Goal: Task Accomplishment & Management: Use online tool/utility

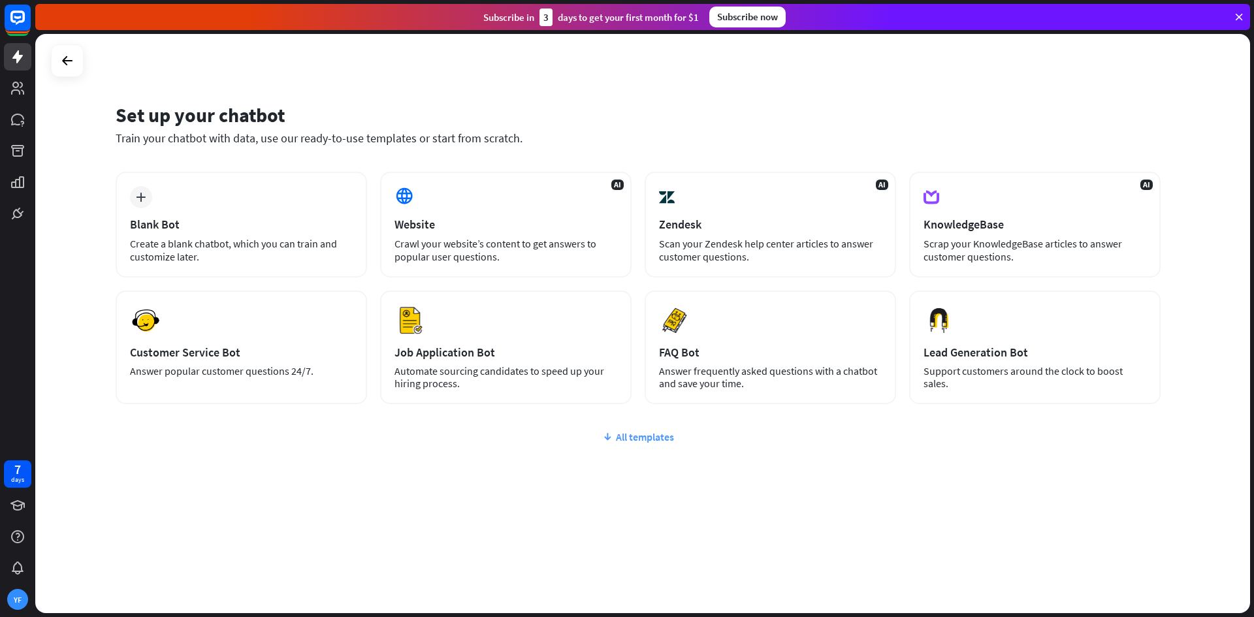
click at [637, 432] on div "All templates" at bounding box center [638, 436] width 1045 height 13
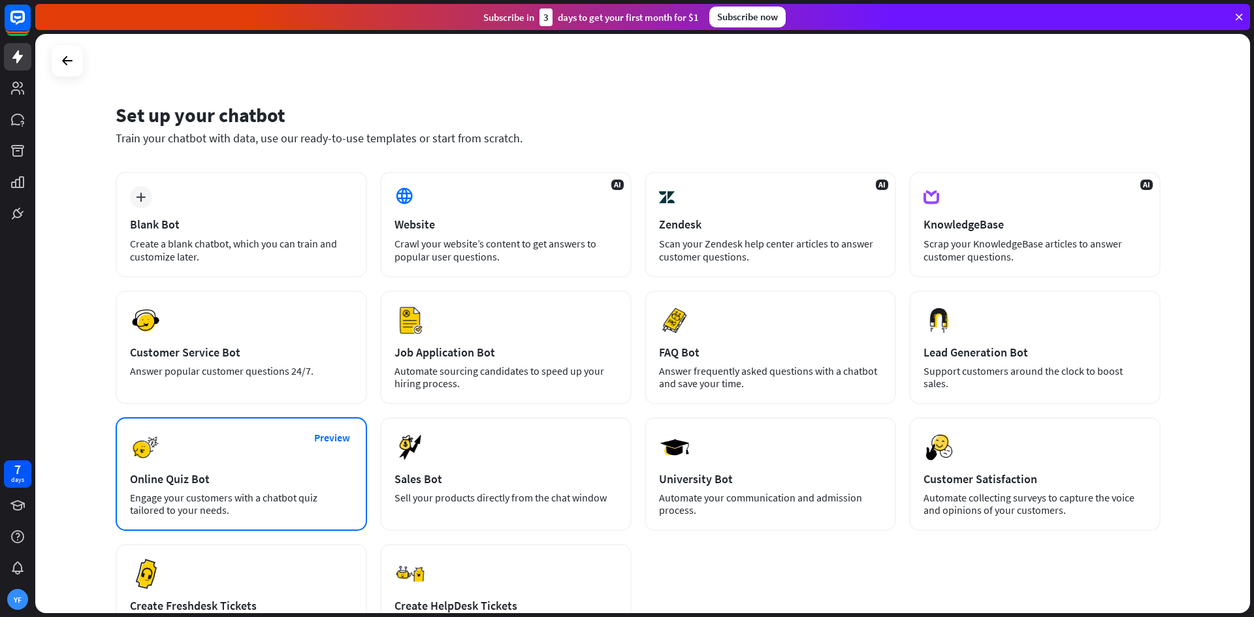
scroll to position [131, 0]
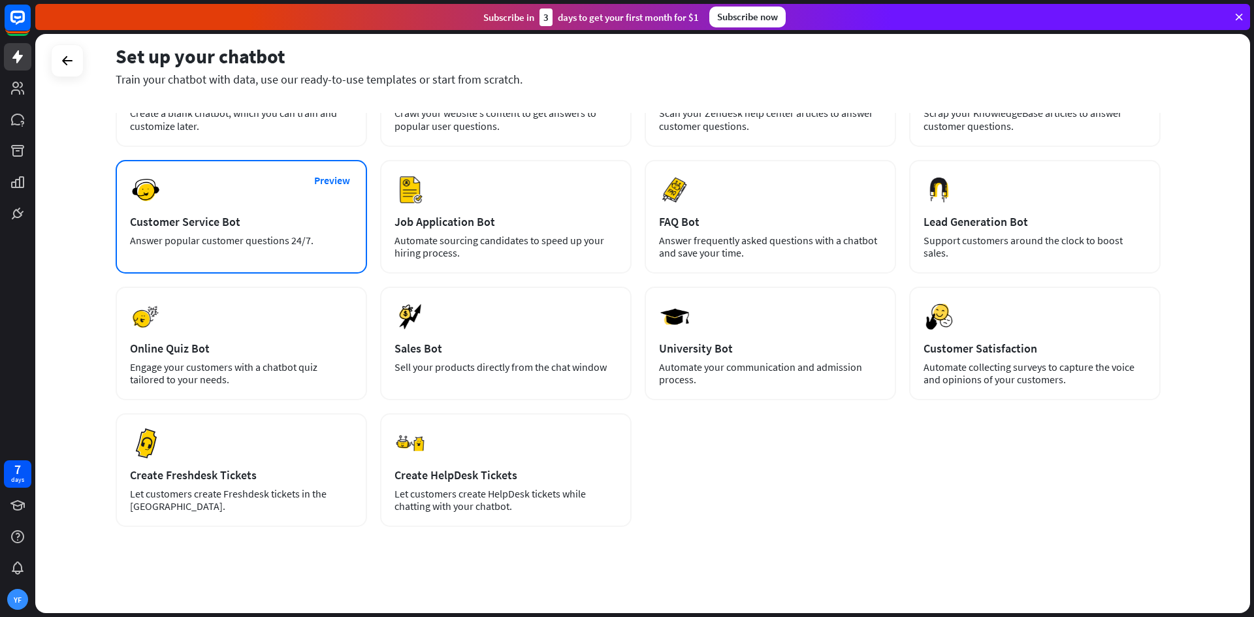
click at [297, 222] on div "Customer Service Bot" at bounding box center [241, 221] width 223 height 15
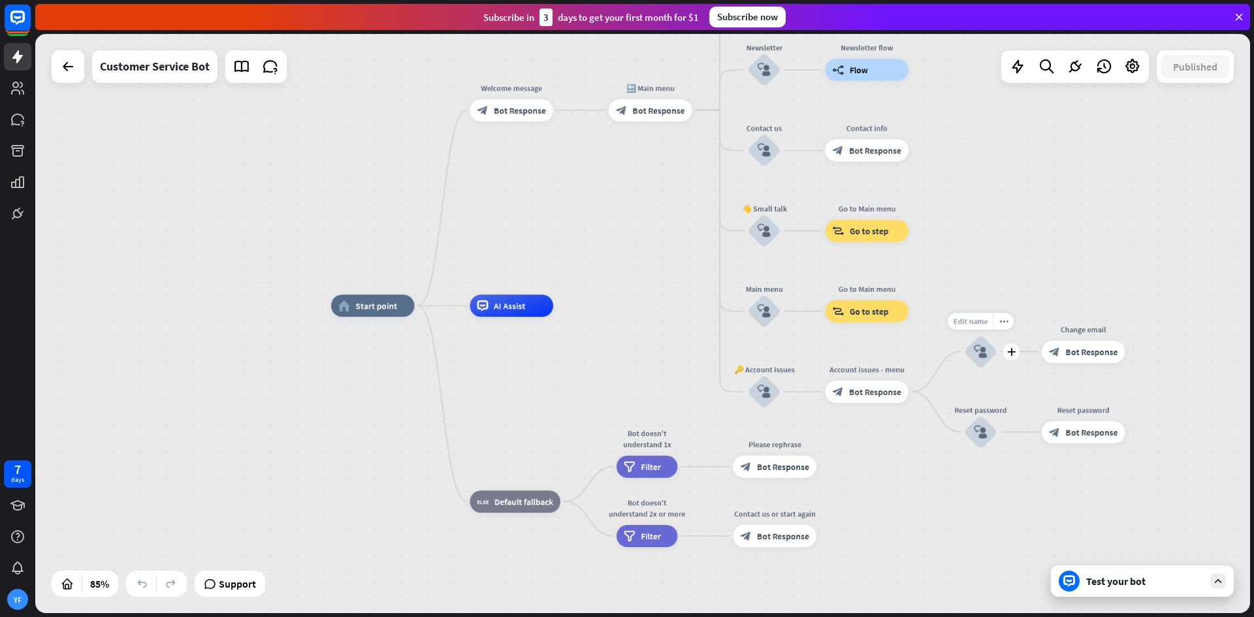
click at [979, 320] on span "Edit name" at bounding box center [970, 321] width 35 height 10
click at [911, 349] on div "home_2 Start point Welcome message block_bot_response Bot Response 🔙 Main menu …" at bounding box center [847, 552] width 1033 height 492
drag, startPoint x: 520, startPoint y: 309, endPoint x: 542, endPoint y: 311, distance: 22.3
click at [542, 311] on div "AI Assist" at bounding box center [512, 306] width 84 height 22
click at [571, 310] on icon "plus" at bounding box center [567, 306] width 8 height 8
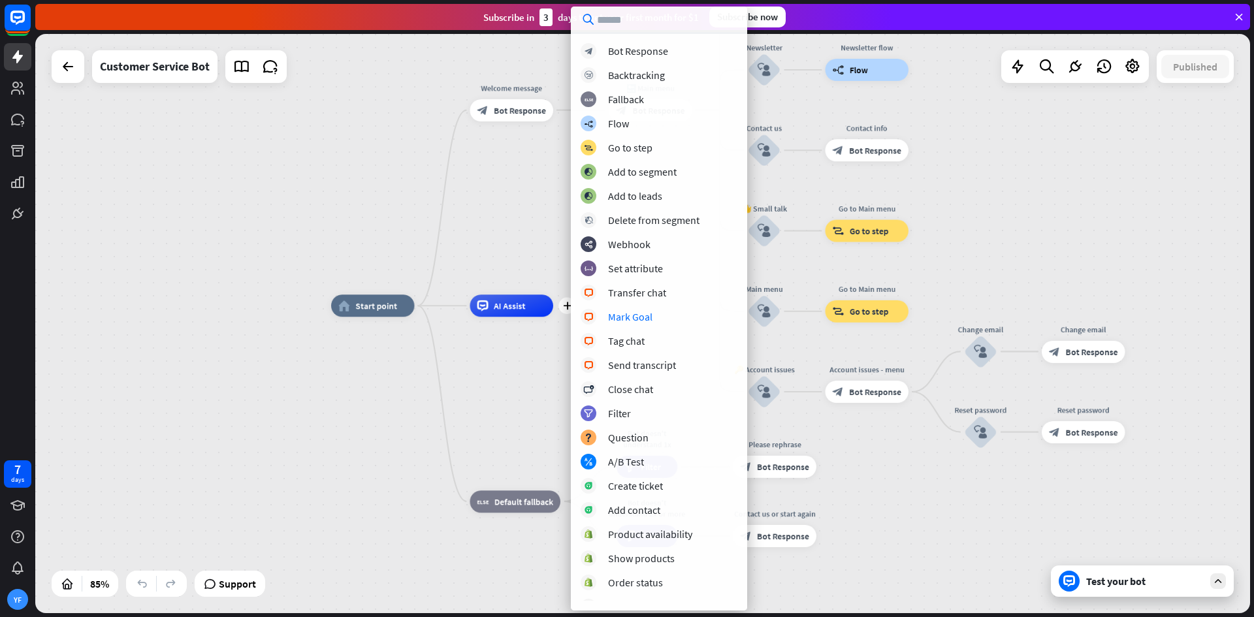
click at [264, 145] on div "home_2 Start point Welcome message block_bot_response Bot Response 🔙 Main menu …" at bounding box center [642, 323] width 1215 height 579
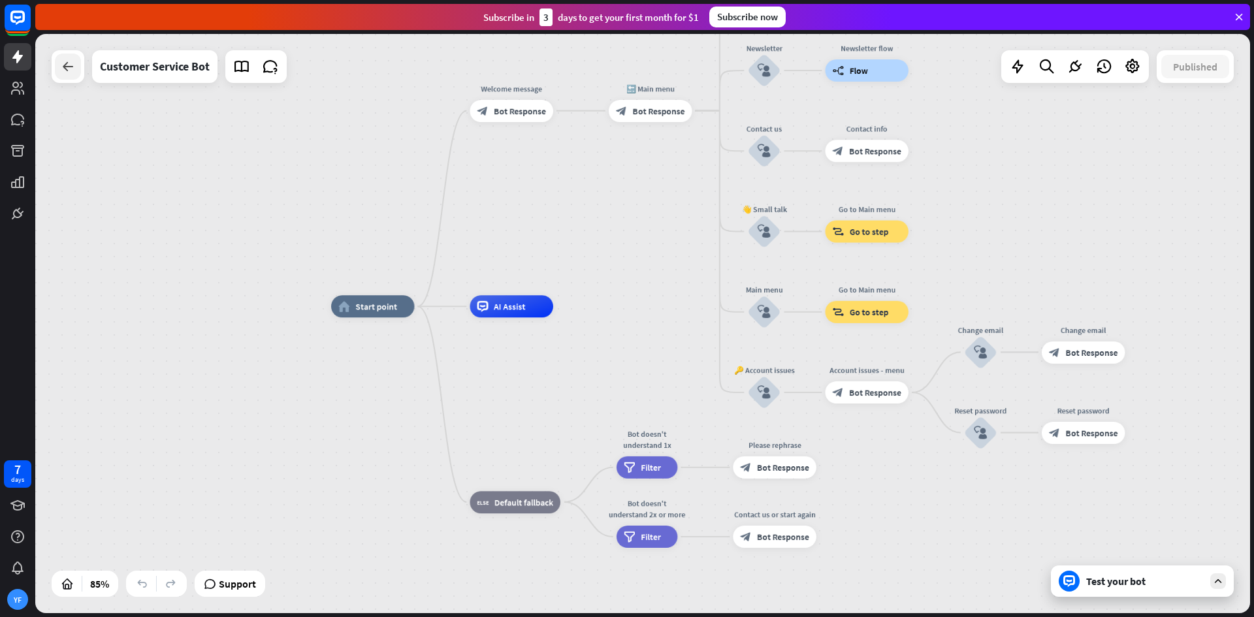
click at [67, 68] on icon at bounding box center [68, 67] width 16 height 16
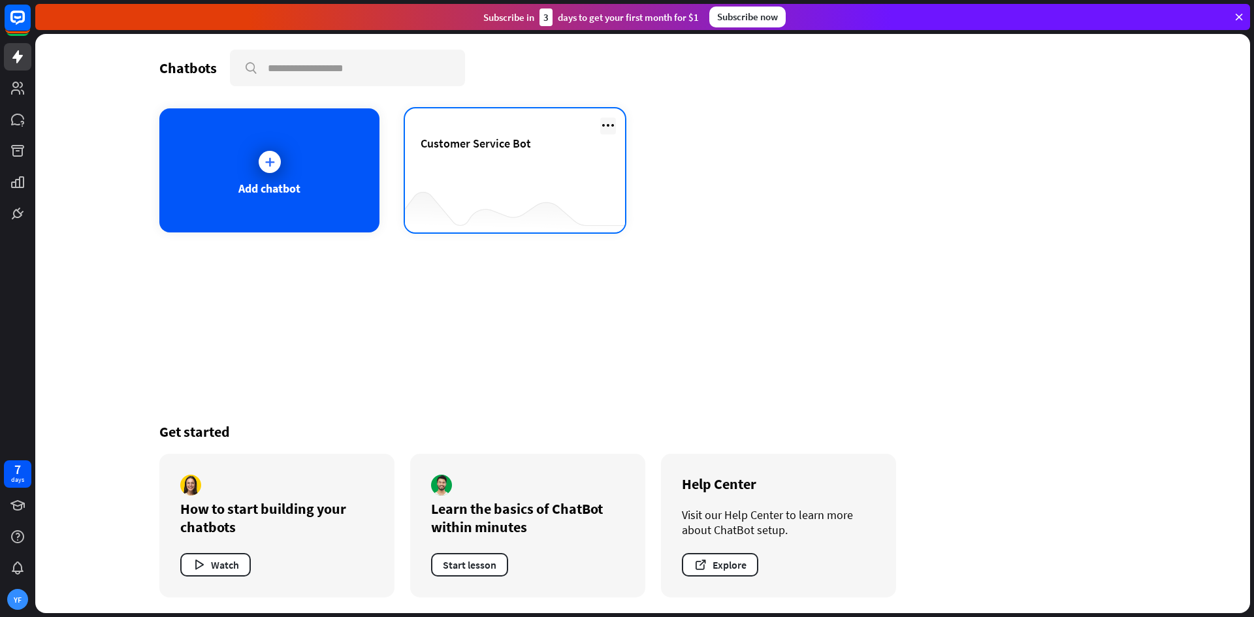
click at [601, 118] on icon at bounding box center [608, 126] width 16 height 16
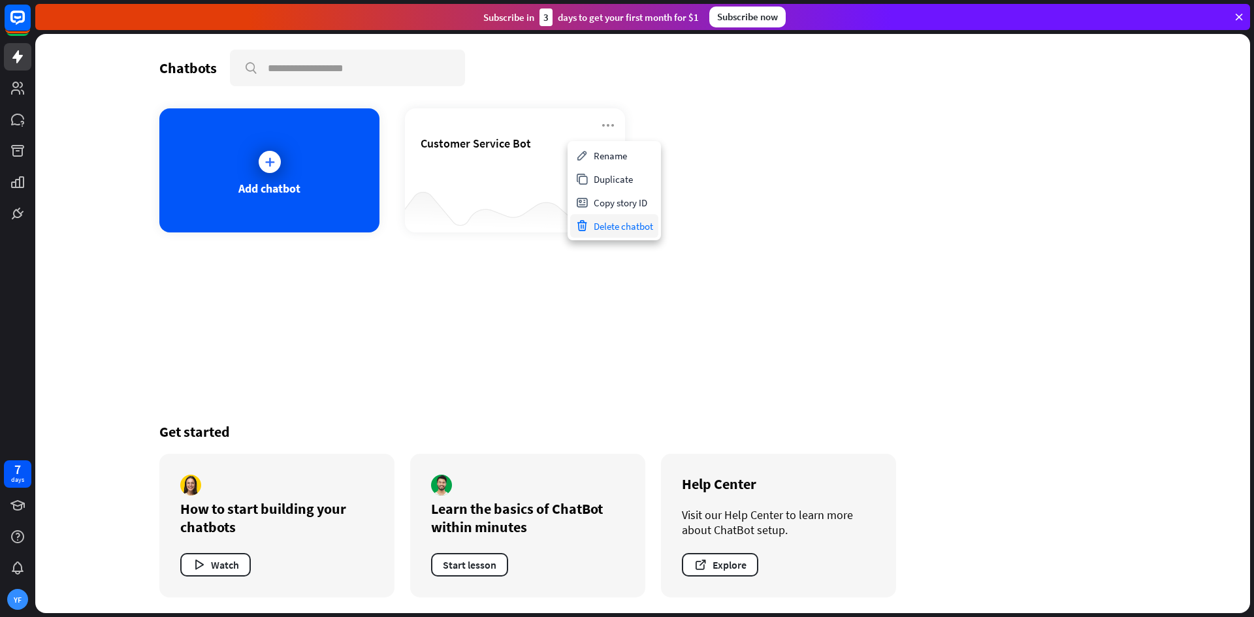
click at [630, 224] on div "Delete chatbot" at bounding box center [614, 226] width 88 height 24
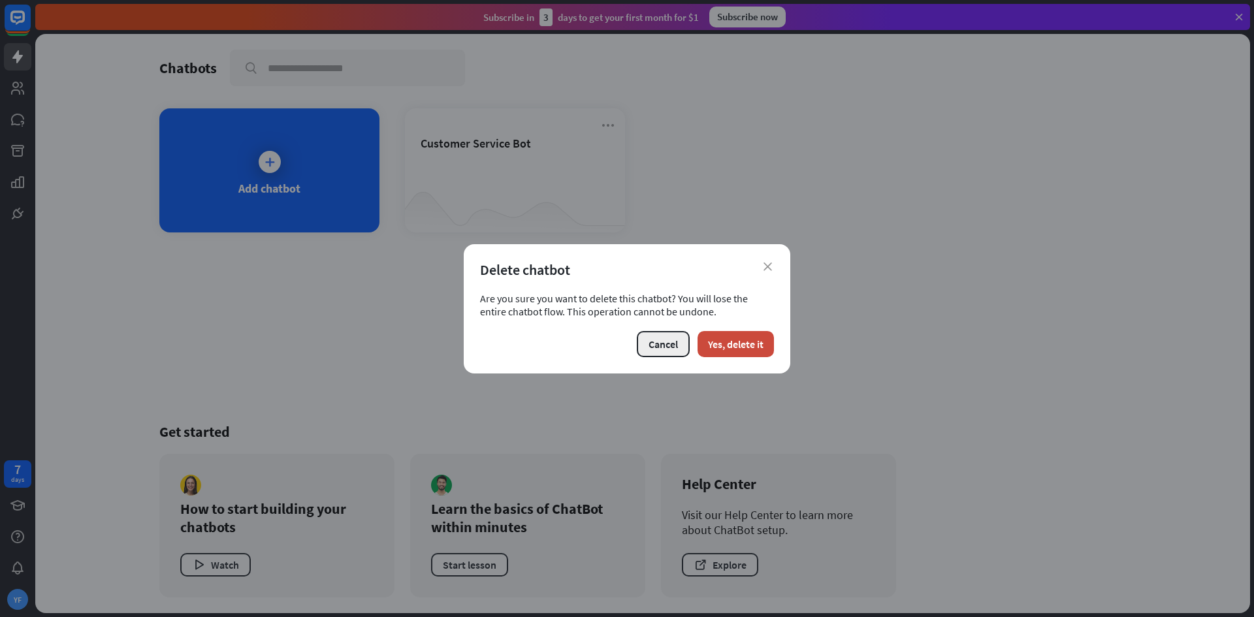
drag, startPoint x: 714, startPoint y: 344, endPoint x: 652, endPoint y: 330, distance: 62.8
click at [715, 344] on button "Yes, delete it" at bounding box center [736, 344] width 76 height 26
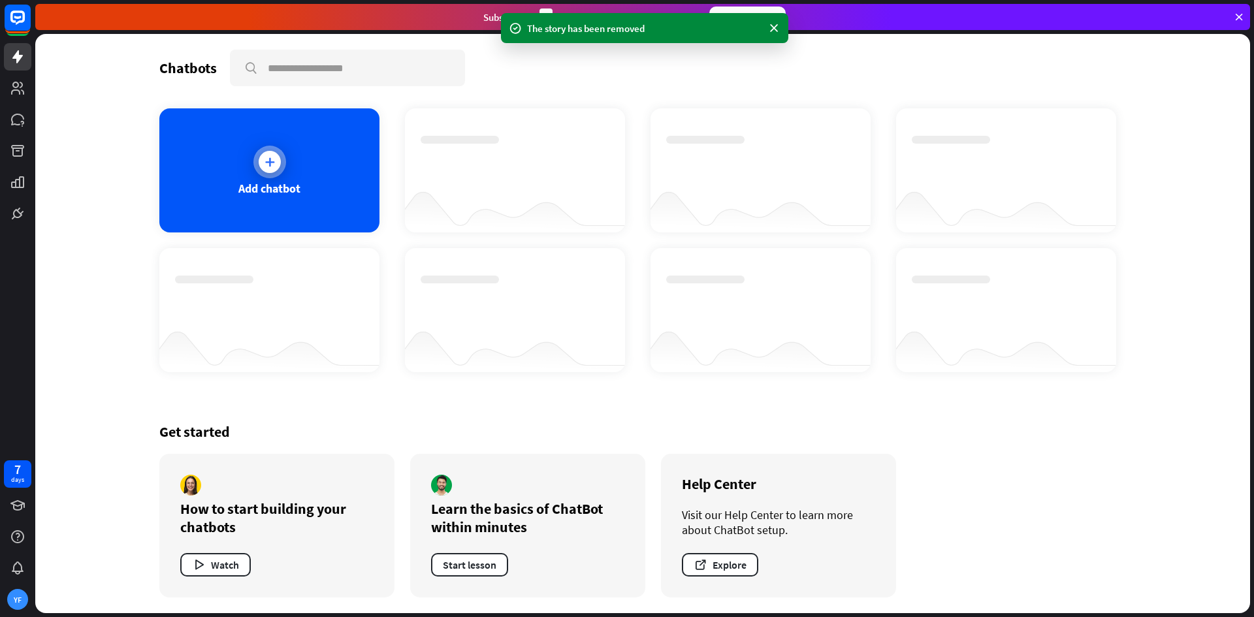
click at [335, 202] on div "Add chatbot" at bounding box center [269, 170] width 220 height 124
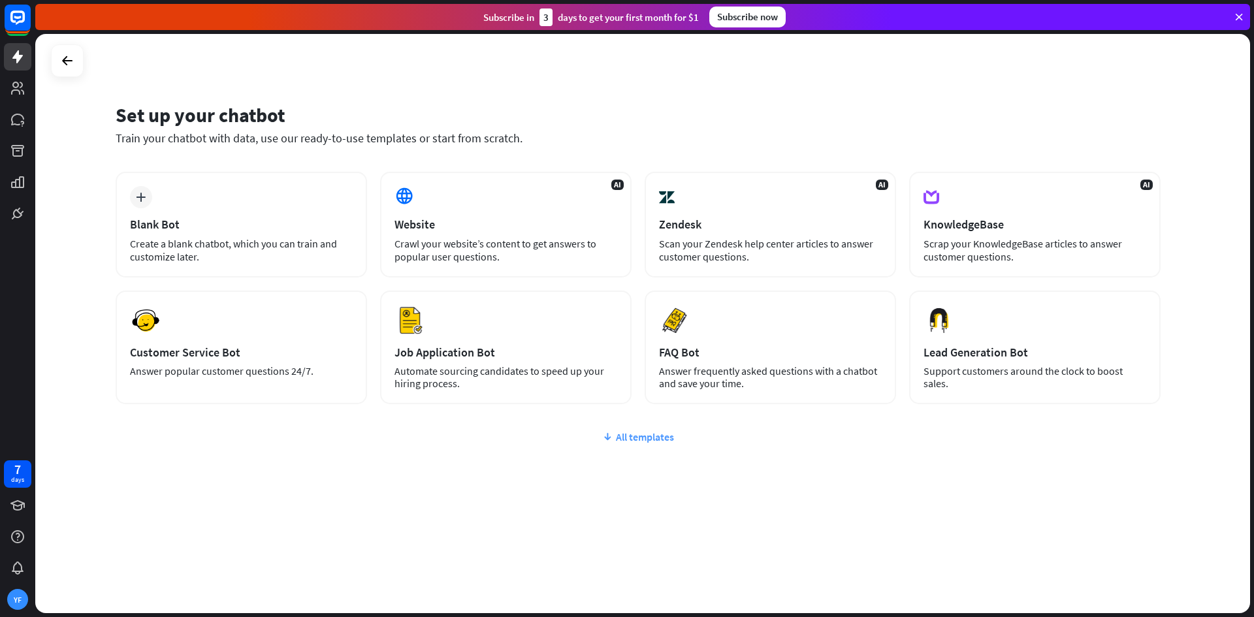
click at [669, 440] on div "All templates" at bounding box center [638, 436] width 1045 height 13
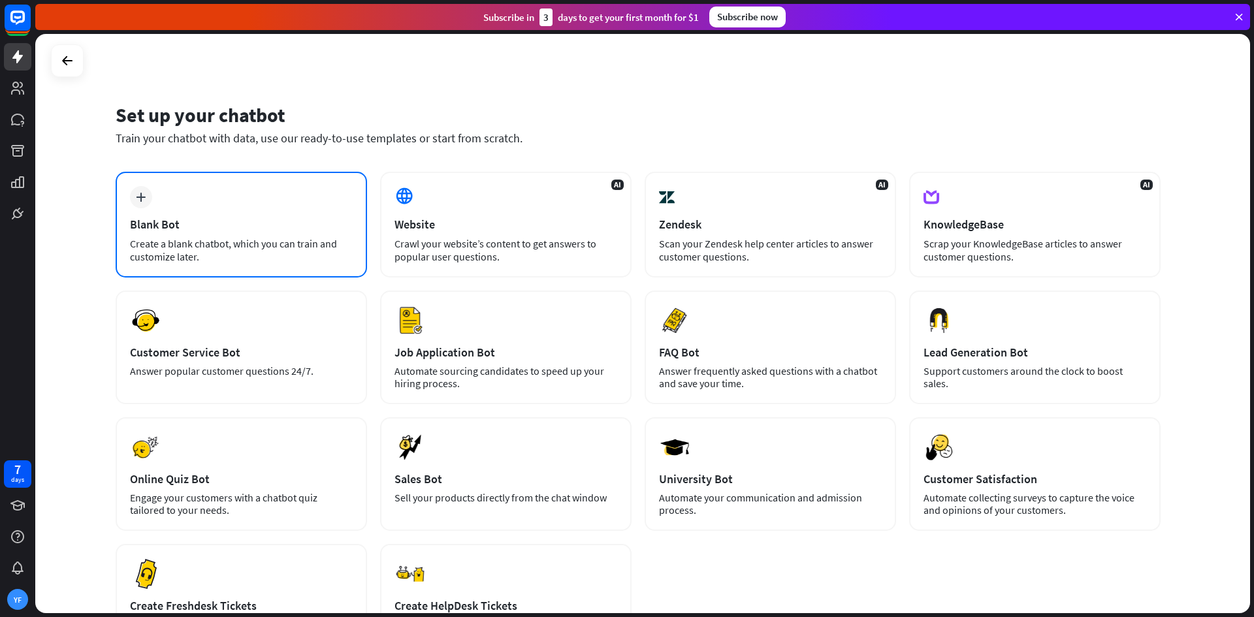
click at [276, 236] on div "plus Blank Bot Create a blank chatbot, which you can train and customize later." at bounding box center [241, 225] width 251 height 106
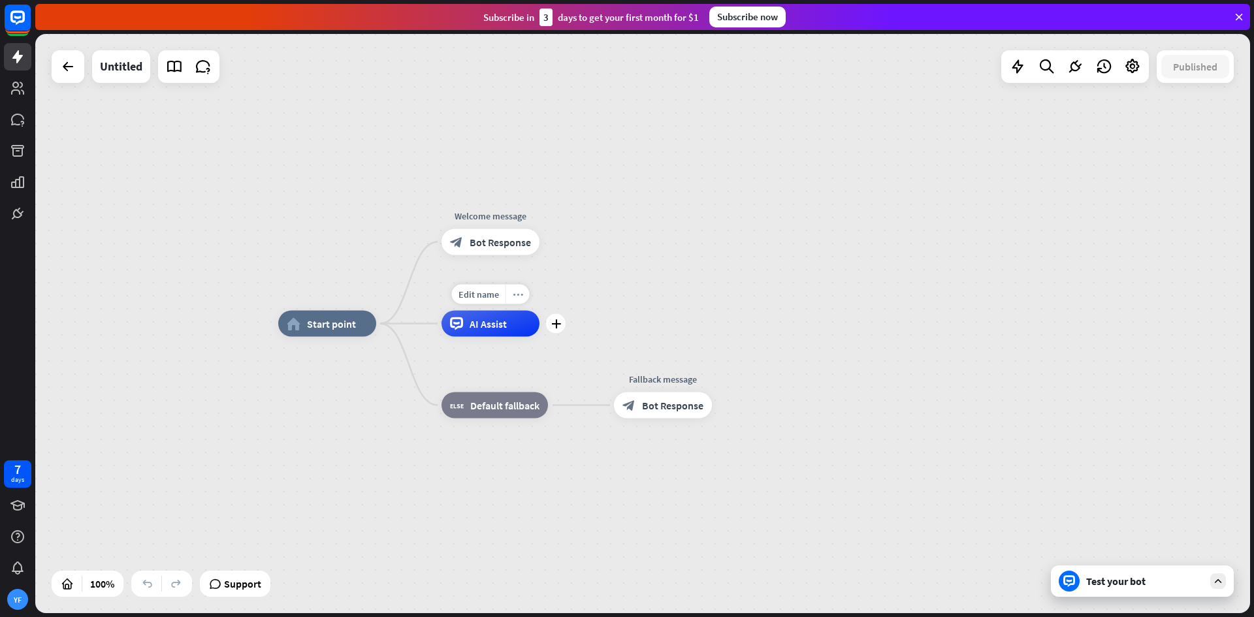
click at [518, 291] on icon "more_horiz" at bounding box center [518, 294] width 10 height 10
click at [556, 310] on span "Start testing from here" at bounding box center [590, 304] width 91 height 12
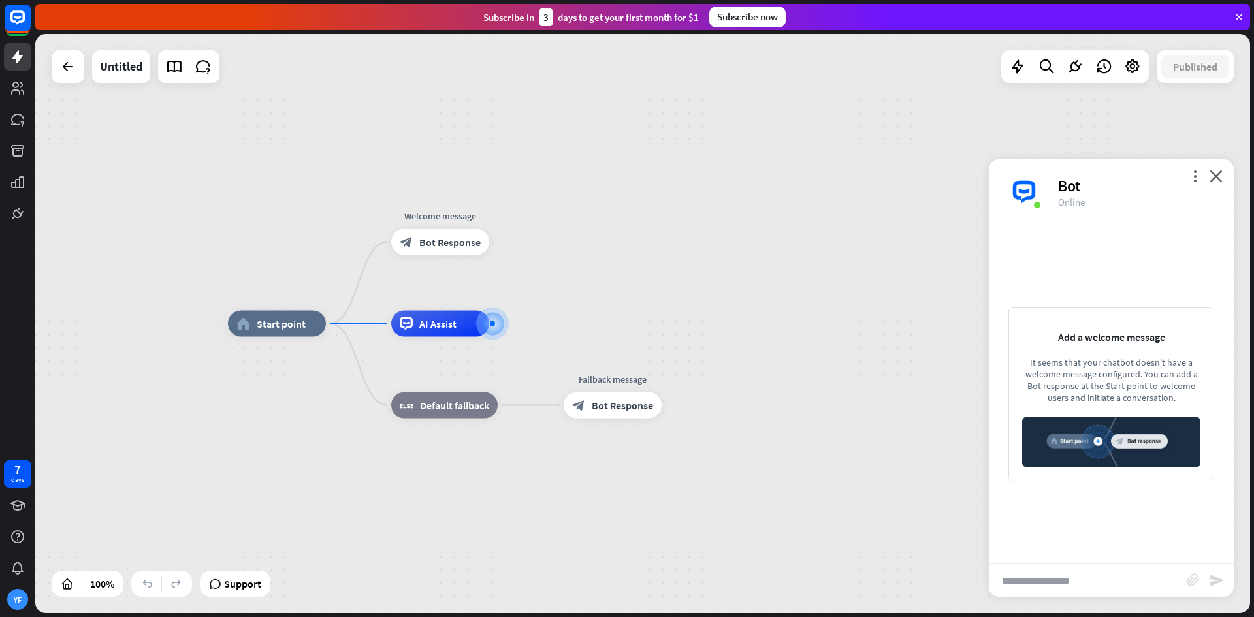
click at [1098, 443] on img at bounding box center [1111, 442] width 178 height 51
click at [459, 325] on div "AI Assist" at bounding box center [440, 324] width 98 height 26
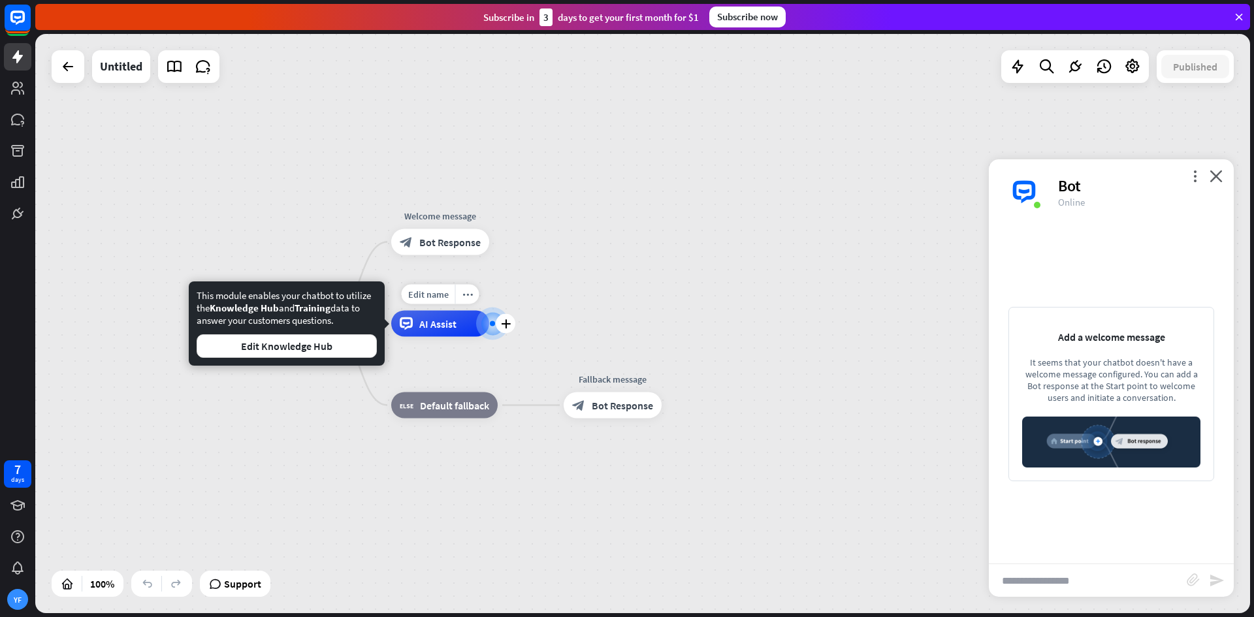
click at [459, 325] on div "AI Assist" at bounding box center [440, 324] width 98 height 26
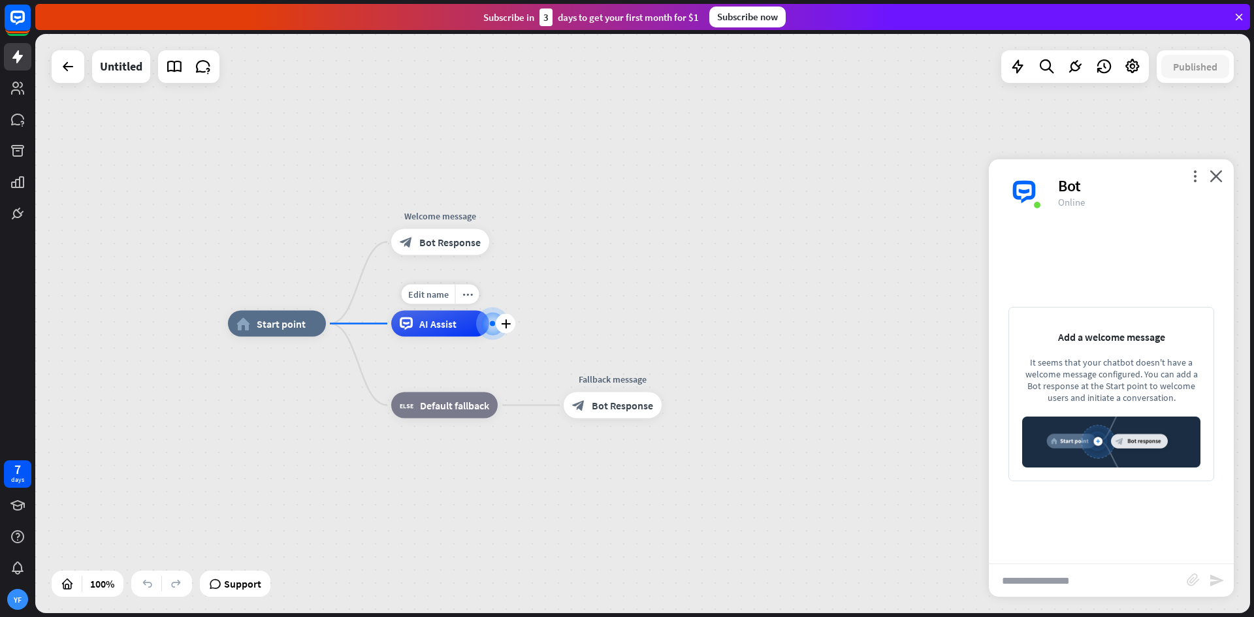
click at [459, 323] on div "AI Assist" at bounding box center [440, 324] width 98 height 26
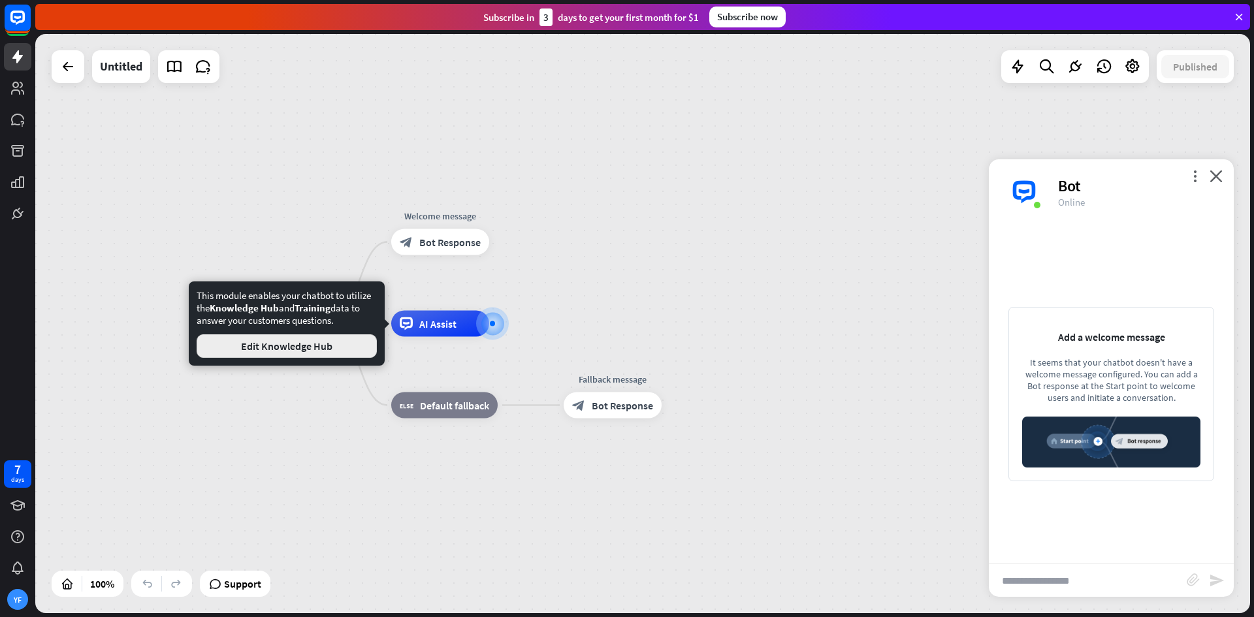
click at [293, 344] on button "Edit Knowledge Hub" at bounding box center [287, 346] width 180 height 24
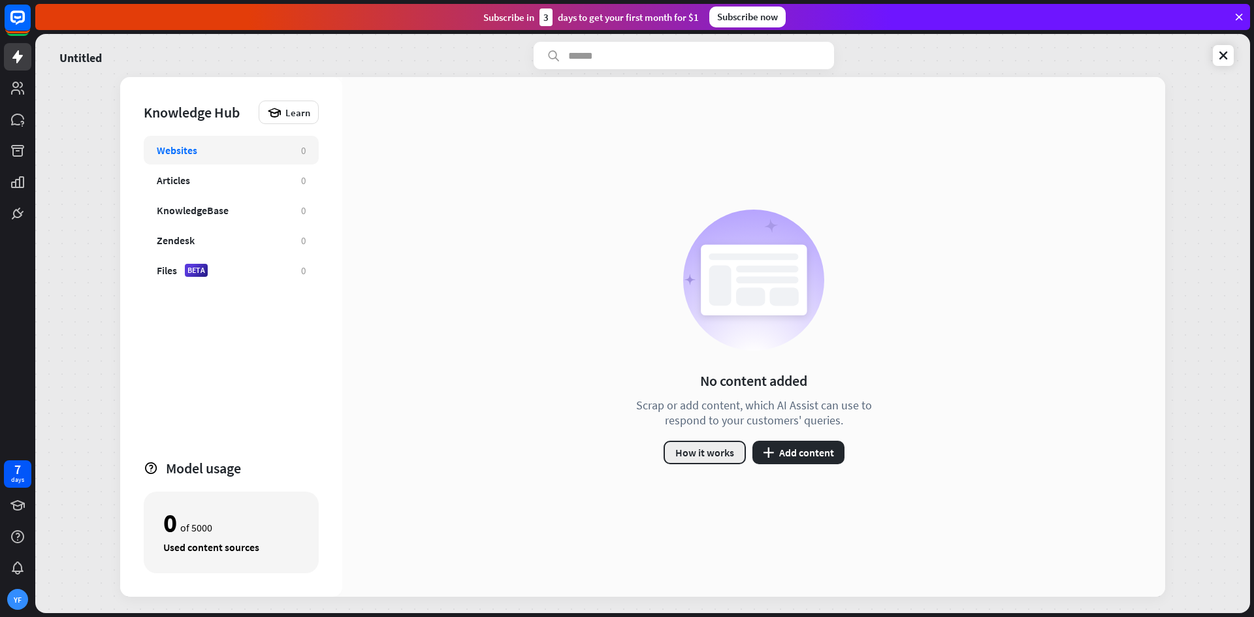
click at [712, 459] on button "How it works" at bounding box center [705, 453] width 82 height 24
drag, startPoint x: 877, startPoint y: 140, endPoint x: 879, endPoint y: 150, distance: 10.0
click at [877, 141] on div "close" at bounding box center [627, 308] width 1254 height 617
click at [880, 150] on div "No content added Scrap or add content, which AI Assist can use to respond to yo…" at bounding box center [753, 337] width 823 height 520
click at [801, 461] on button "plus Add content" at bounding box center [798, 453] width 92 height 24
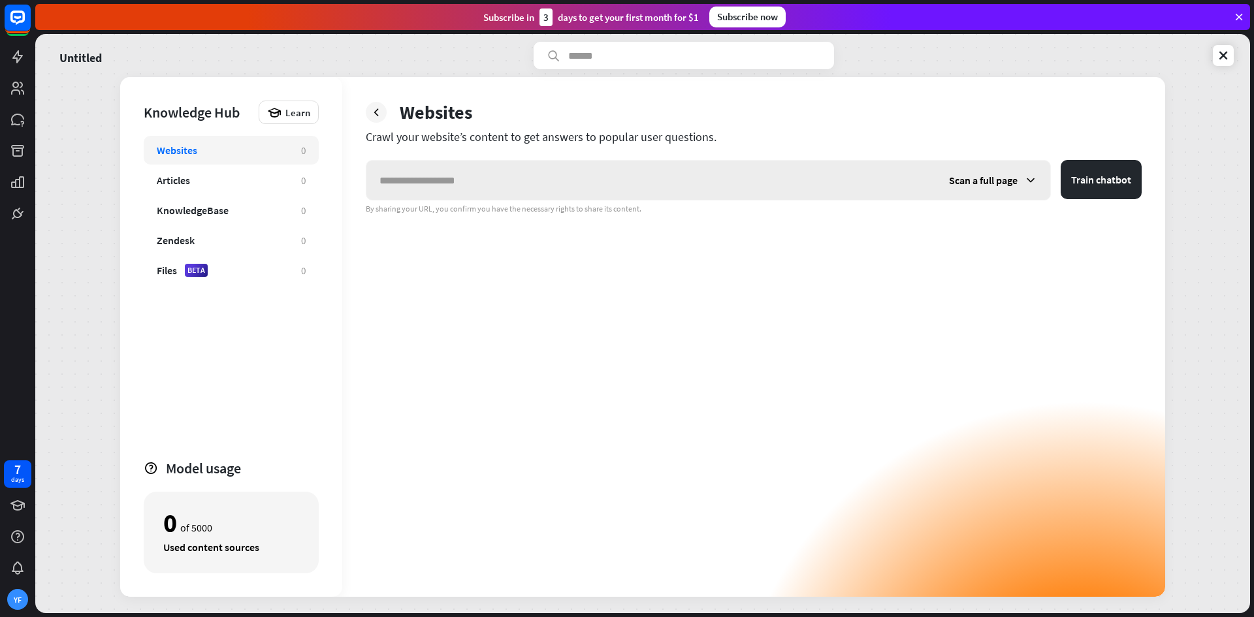
click at [1010, 181] on span "Scan a full page" at bounding box center [983, 180] width 69 height 13
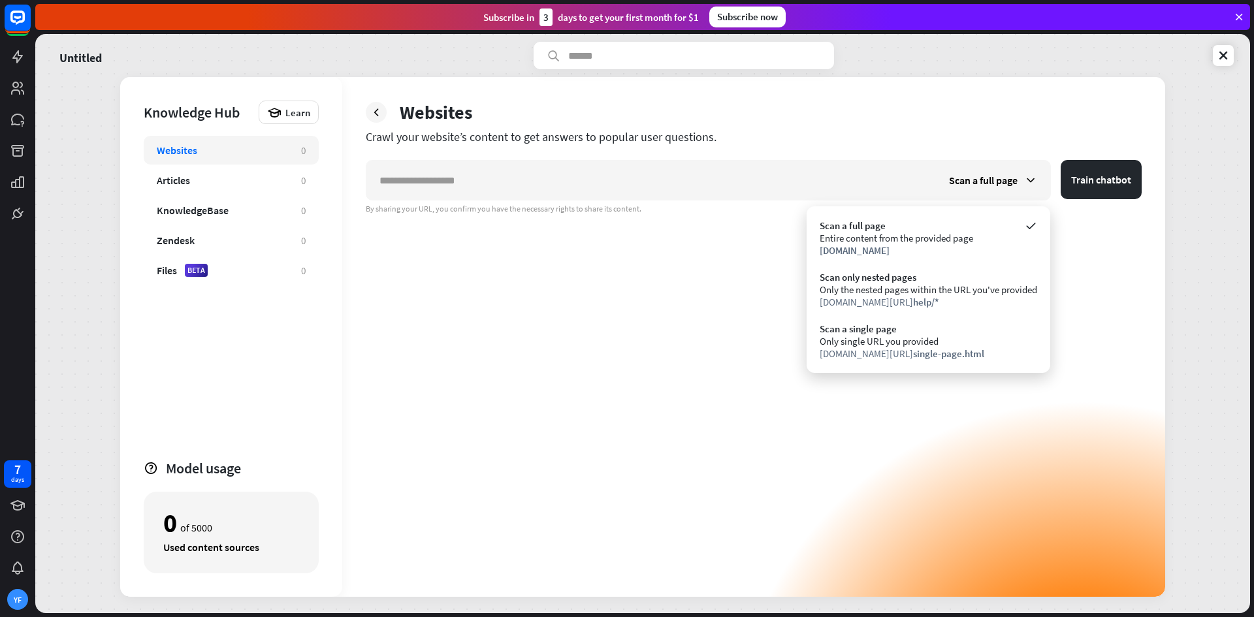
click at [802, 291] on div "Scan a full page Train chatbot By sharing your URL, you confirm you have the ne…" at bounding box center [754, 378] width 776 height 437
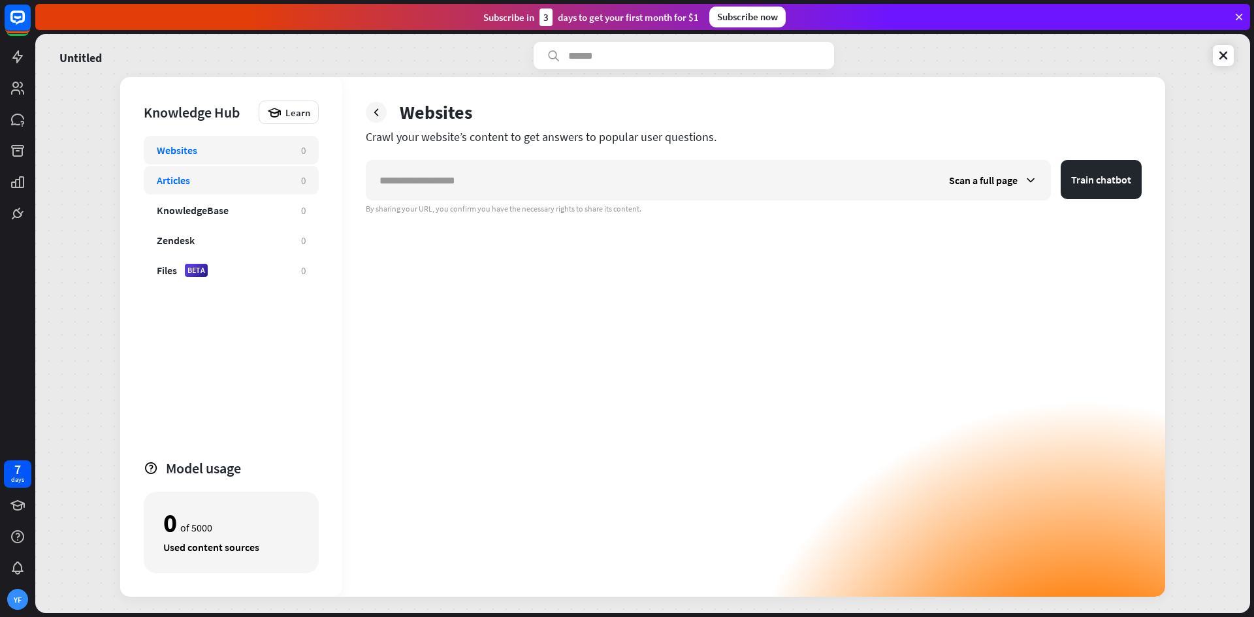
click at [256, 183] on div "Articles" at bounding box center [222, 180] width 131 height 13
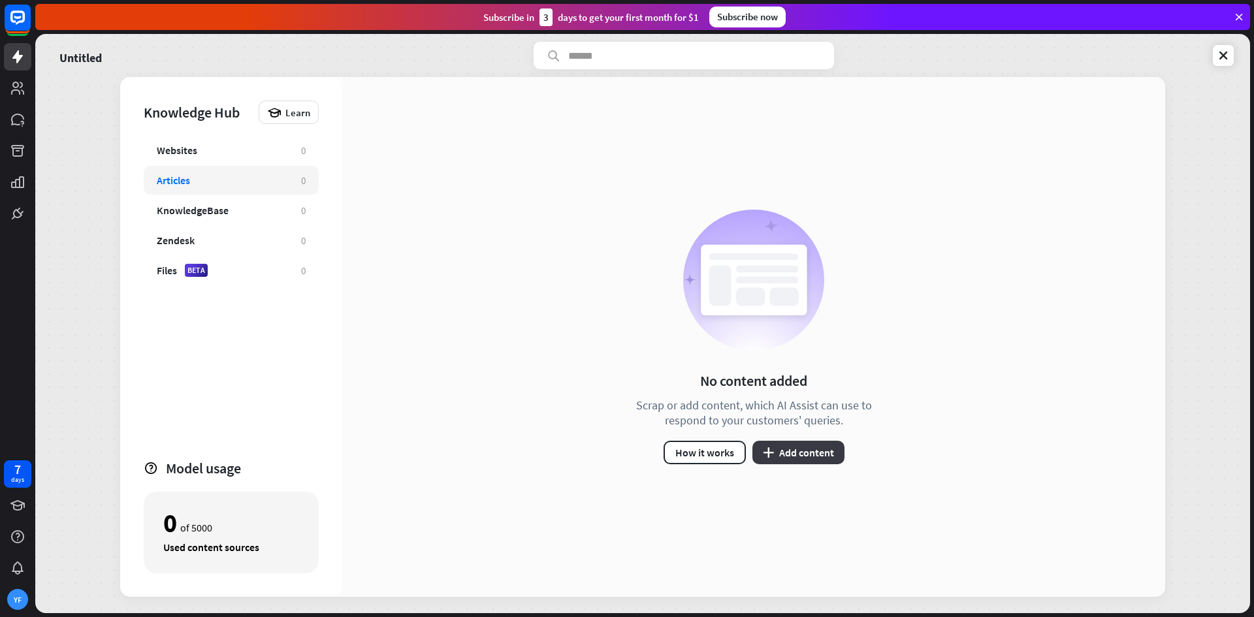
click at [794, 459] on button "plus Add content" at bounding box center [798, 453] width 92 height 24
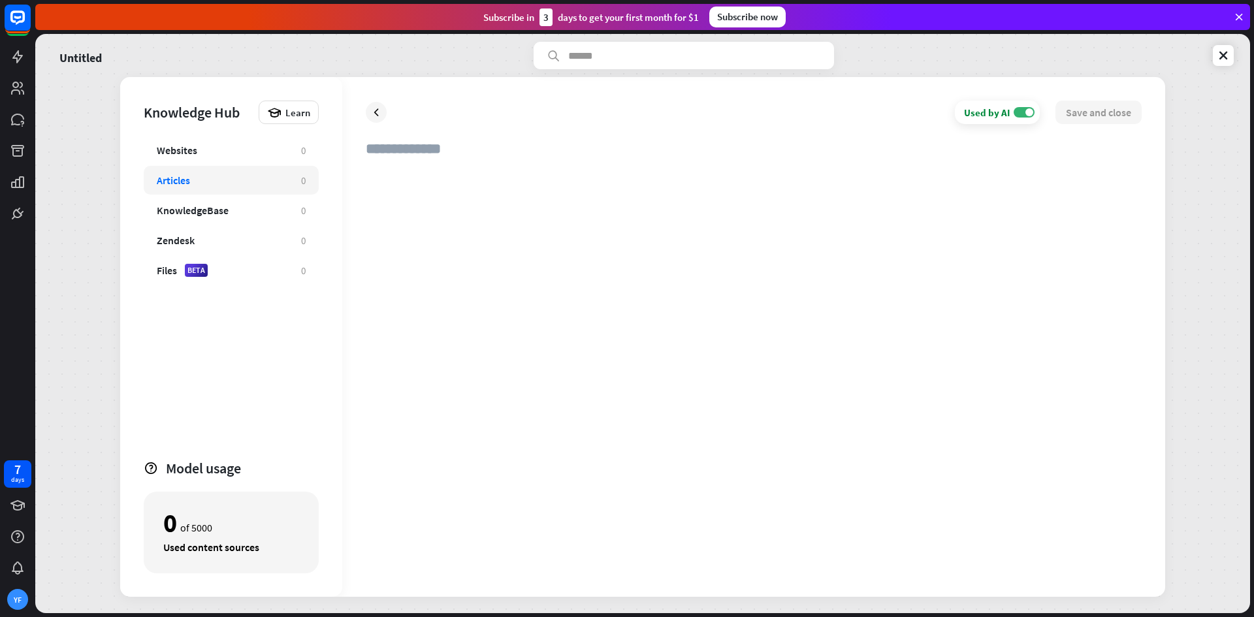
click at [489, 207] on div at bounding box center [754, 371] width 776 height 405
click at [266, 220] on div "KnowledgeBase 0" at bounding box center [231, 210] width 175 height 29
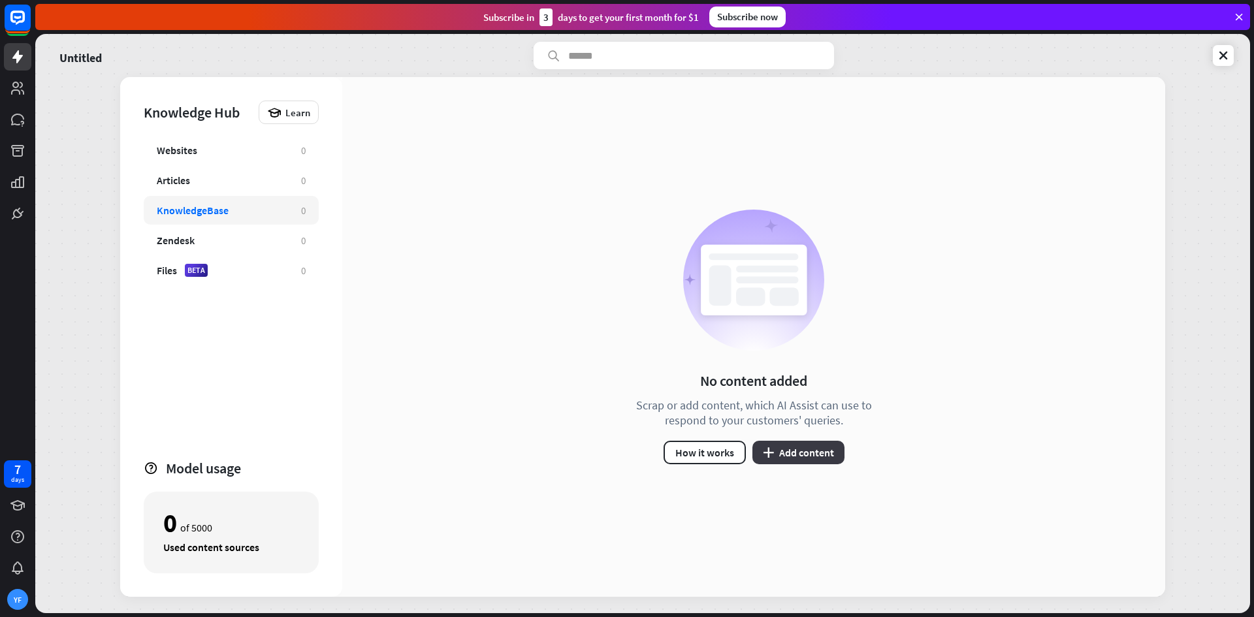
click at [811, 461] on button "plus Add content" at bounding box center [798, 453] width 92 height 24
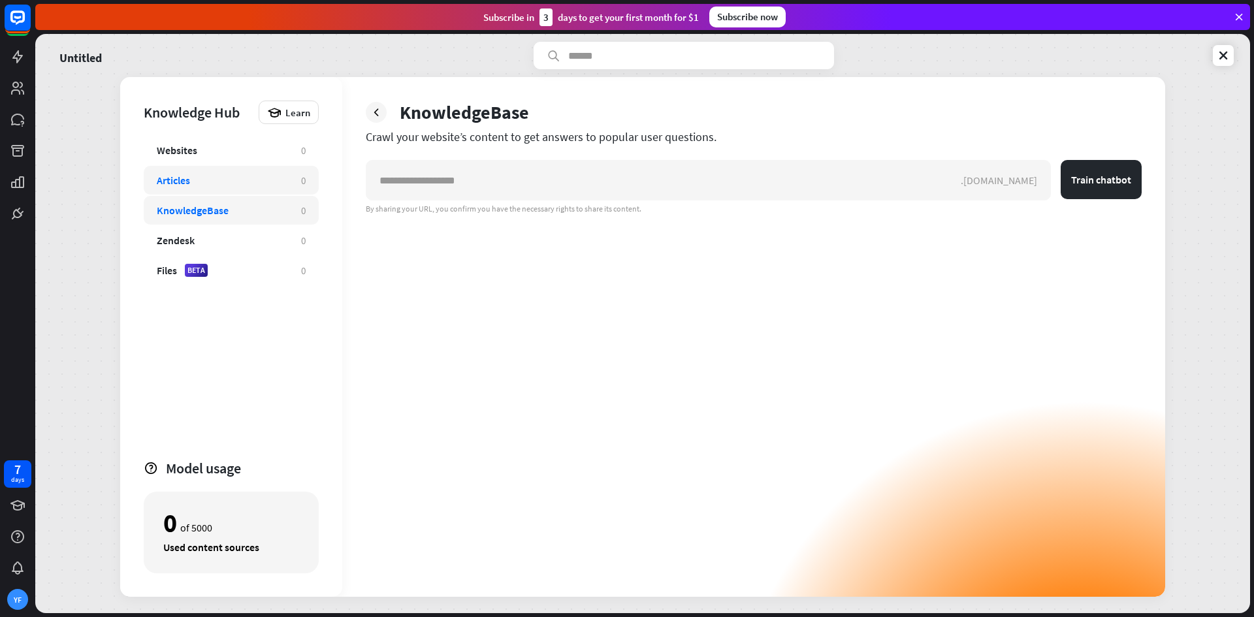
click at [219, 182] on div "Articles" at bounding box center [222, 180] width 131 height 13
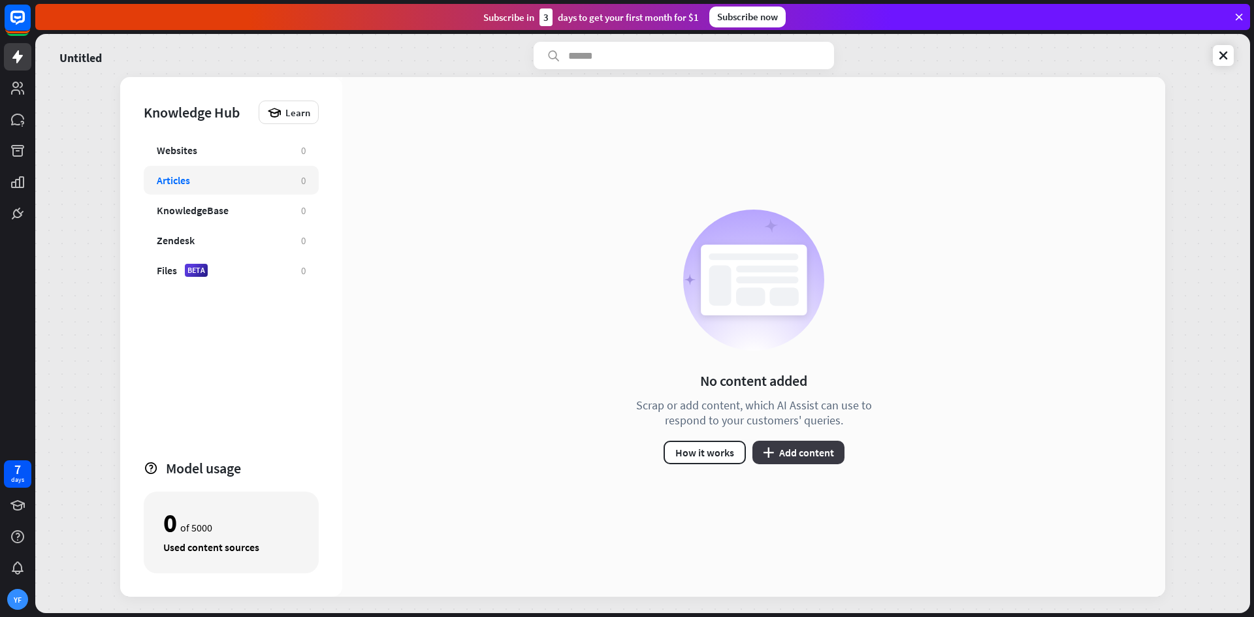
click at [784, 449] on button "plus Add content" at bounding box center [798, 453] width 92 height 24
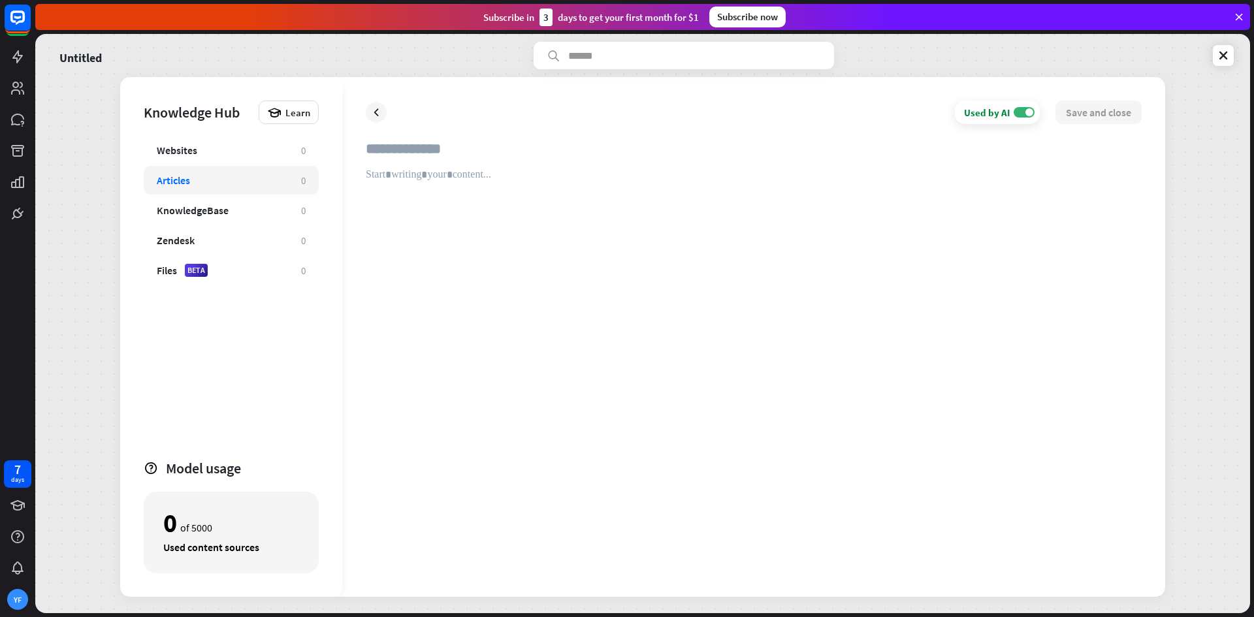
click at [598, 257] on div at bounding box center [754, 371] width 776 height 405
paste div
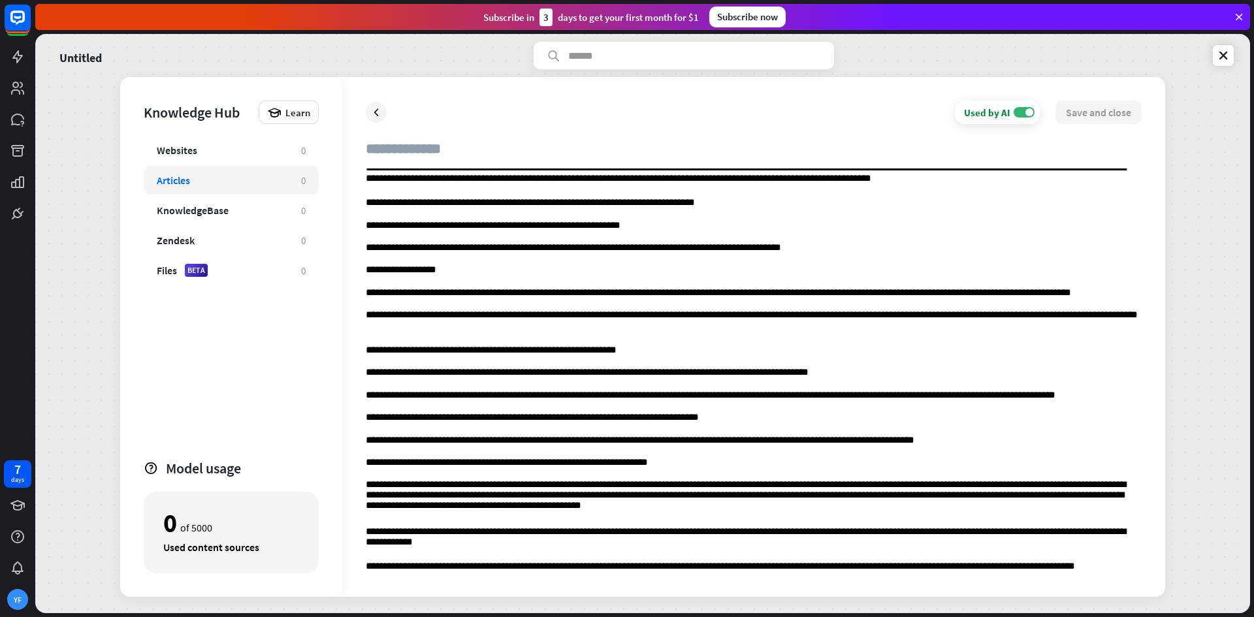
scroll to position [6006, 0]
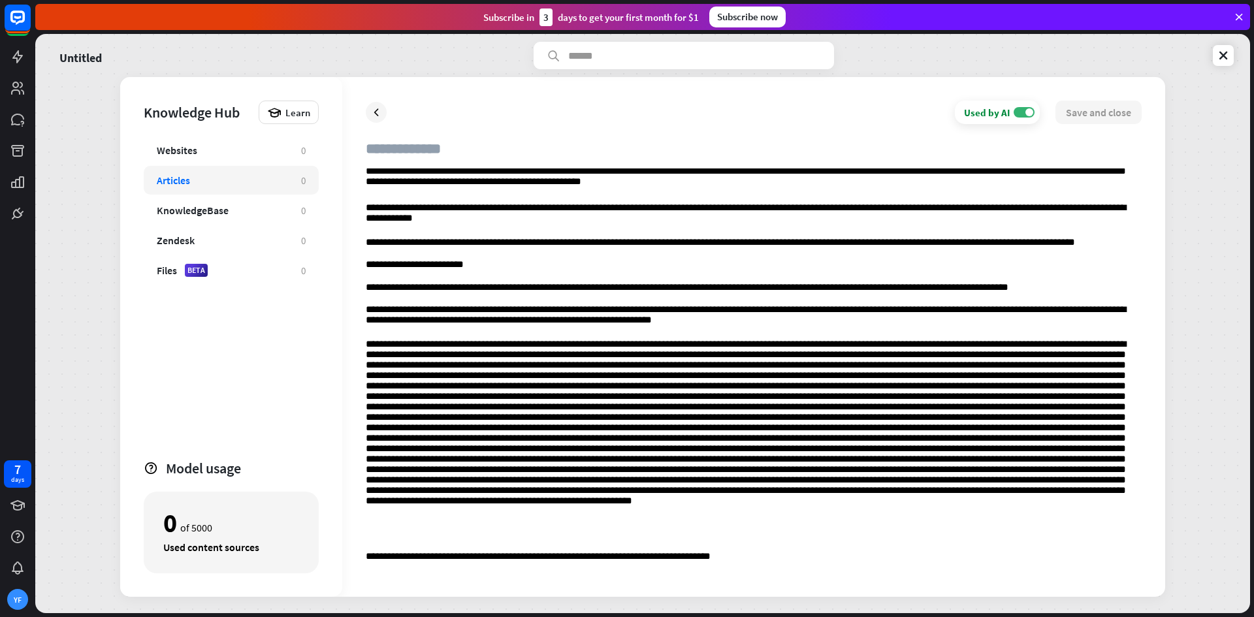
click at [822, 553] on p "**********" at bounding box center [754, 557] width 776 height 12
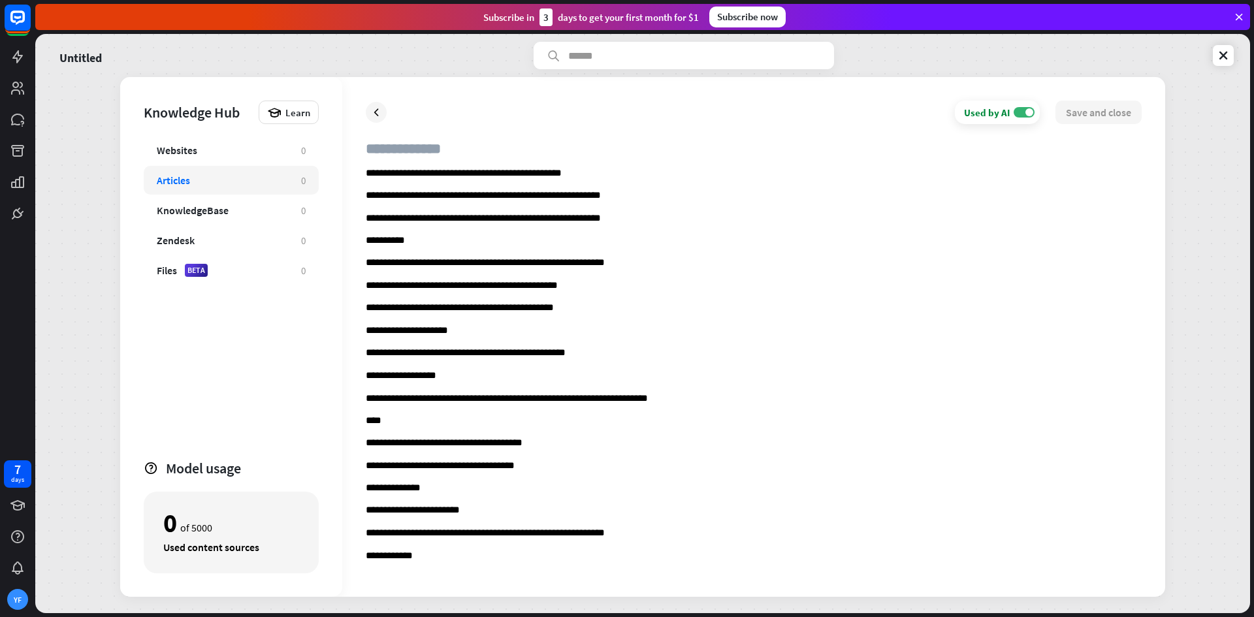
scroll to position [8435, 0]
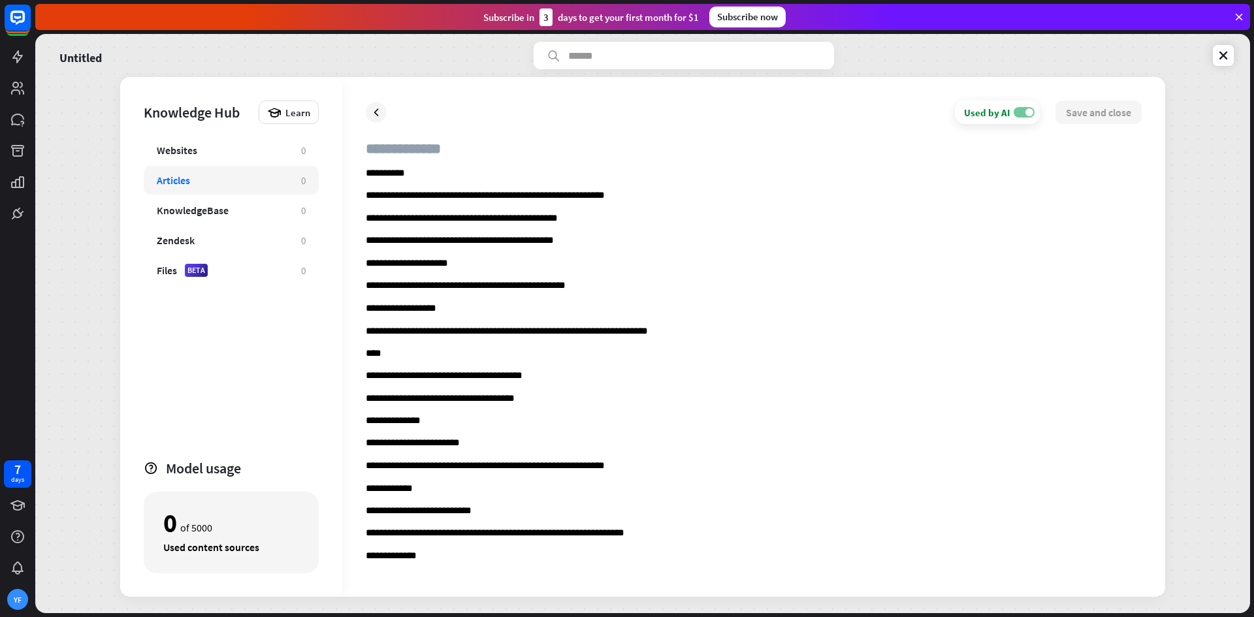
click at [1016, 114] on label "ON" at bounding box center [1024, 112] width 21 height 10
click at [1027, 114] on label "OFF" at bounding box center [1024, 112] width 21 height 10
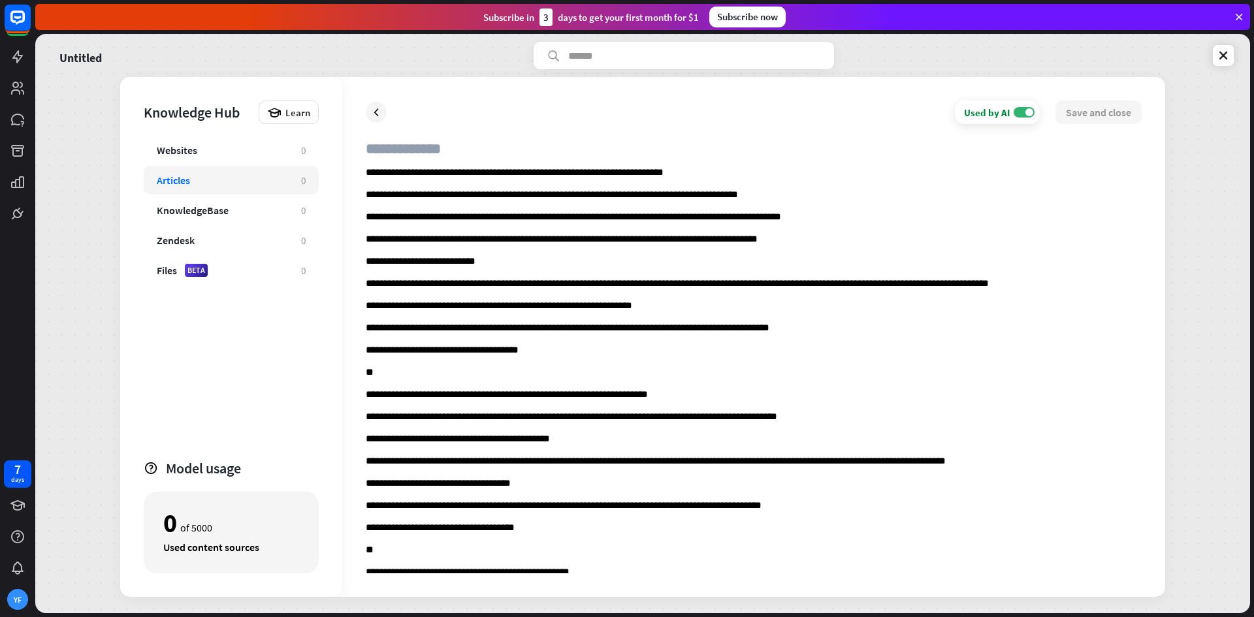
scroll to position [10264, 0]
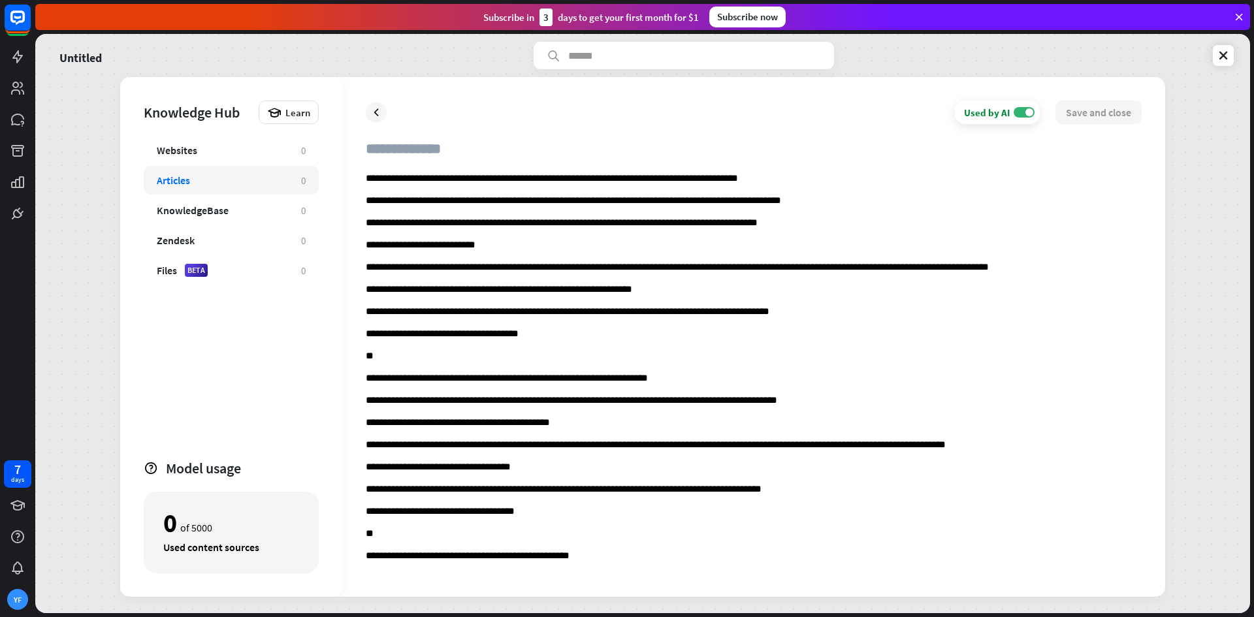
click at [199, 550] on div "Used content sources" at bounding box center [231, 547] width 136 height 13
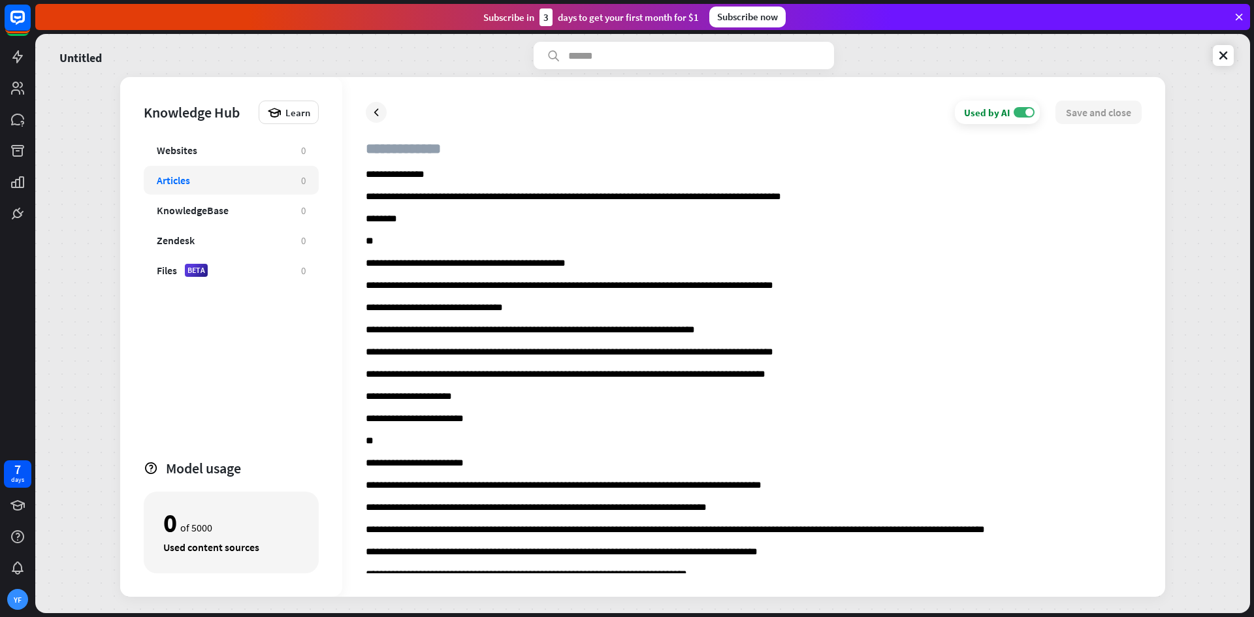
scroll to position [13791, 0]
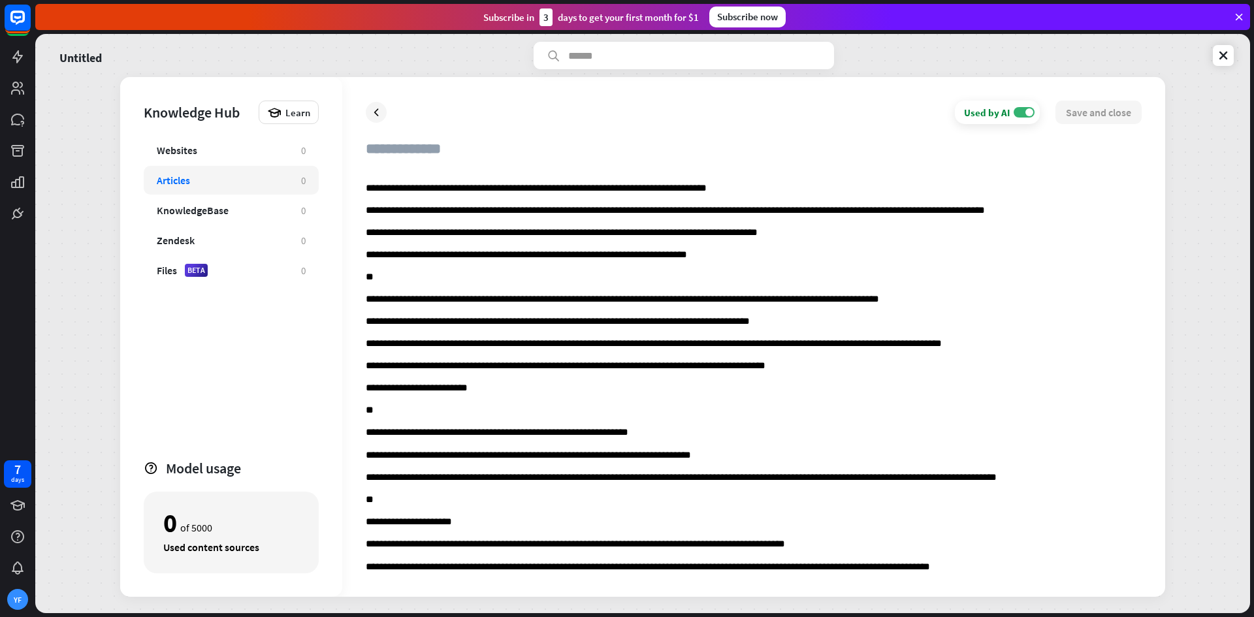
click at [389, 150] on input "text" at bounding box center [754, 154] width 776 height 29
type input "********"
click at [1133, 109] on button "Save and close" at bounding box center [1098, 113] width 86 height 24
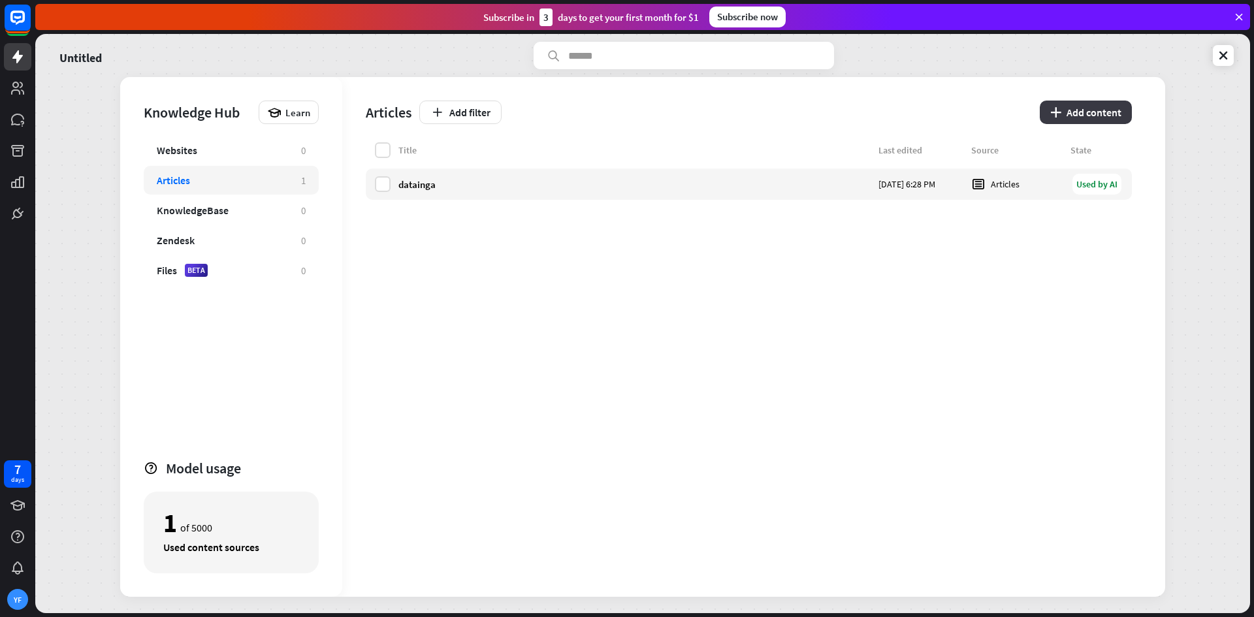
click at [1061, 117] on icon "plus" at bounding box center [1055, 112] width 11 height 10
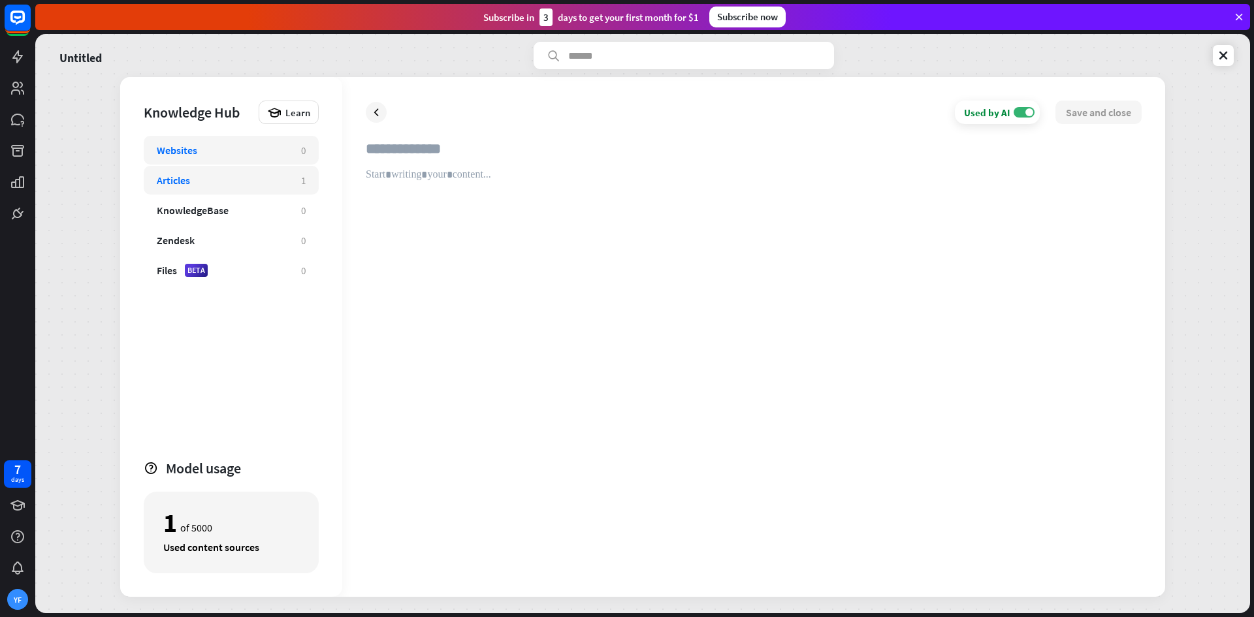
click at [248, 151] on div "Websites" at bounding box center [222, 150] width 131 height 13
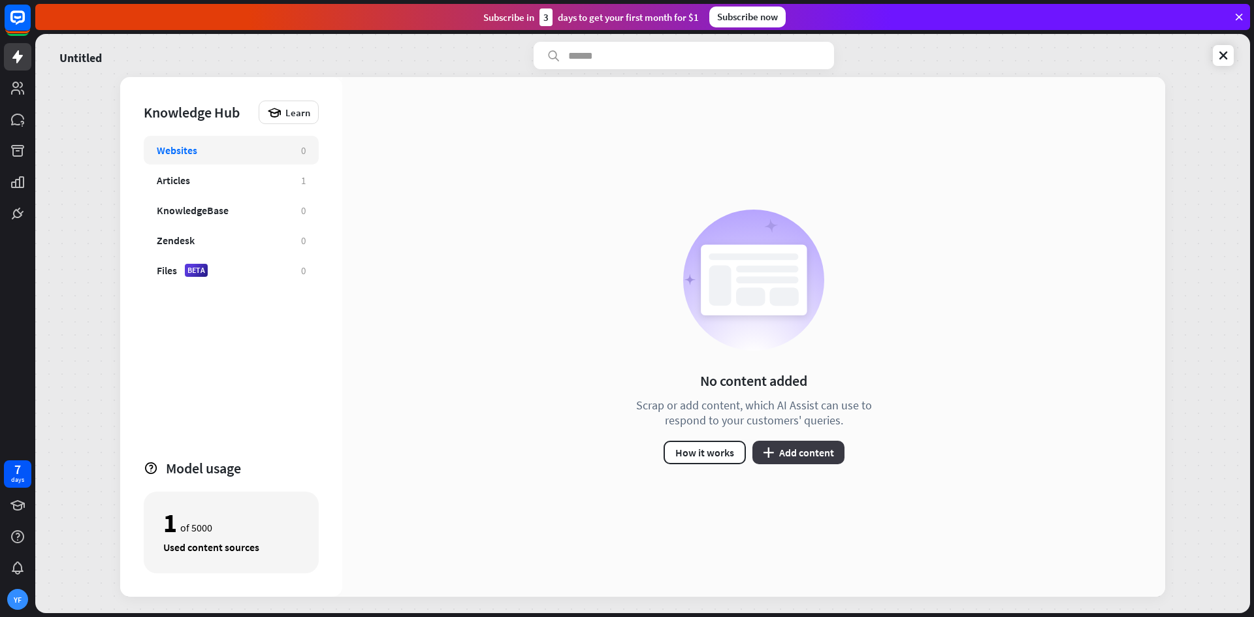
click at [835, 455] on button "plus Add content" at bounding box center [798, 453] width 92 height 24
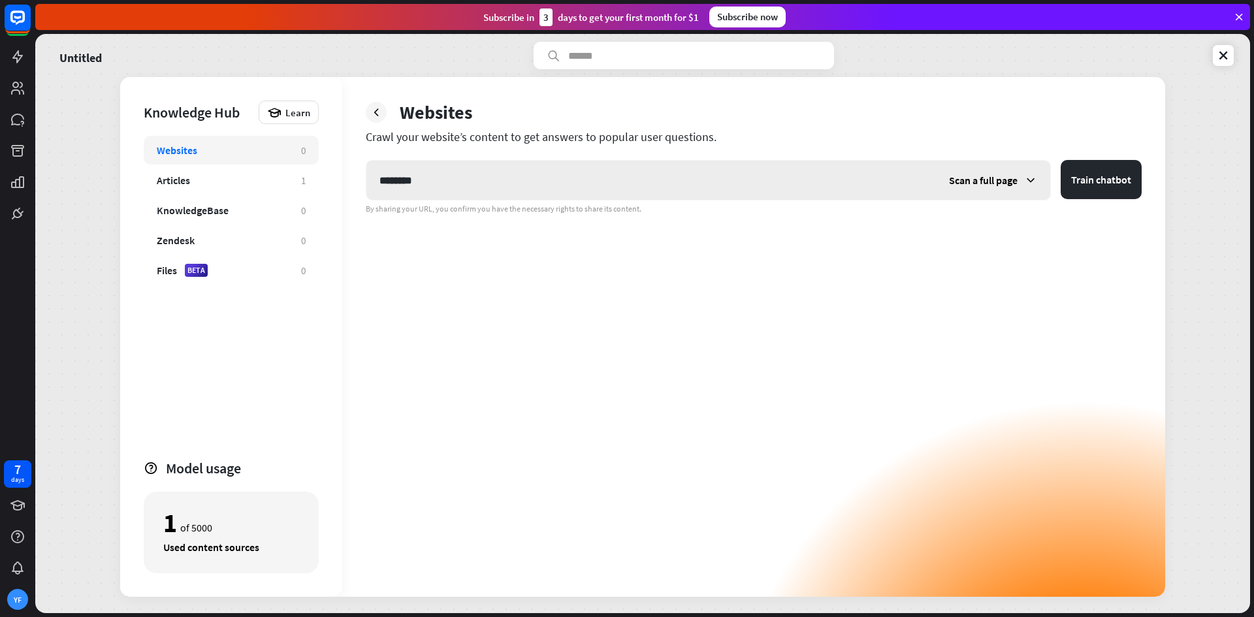
type input "********"
click at [1034, 174] on icon at bounding box center [1030, 180] width 13 height 13
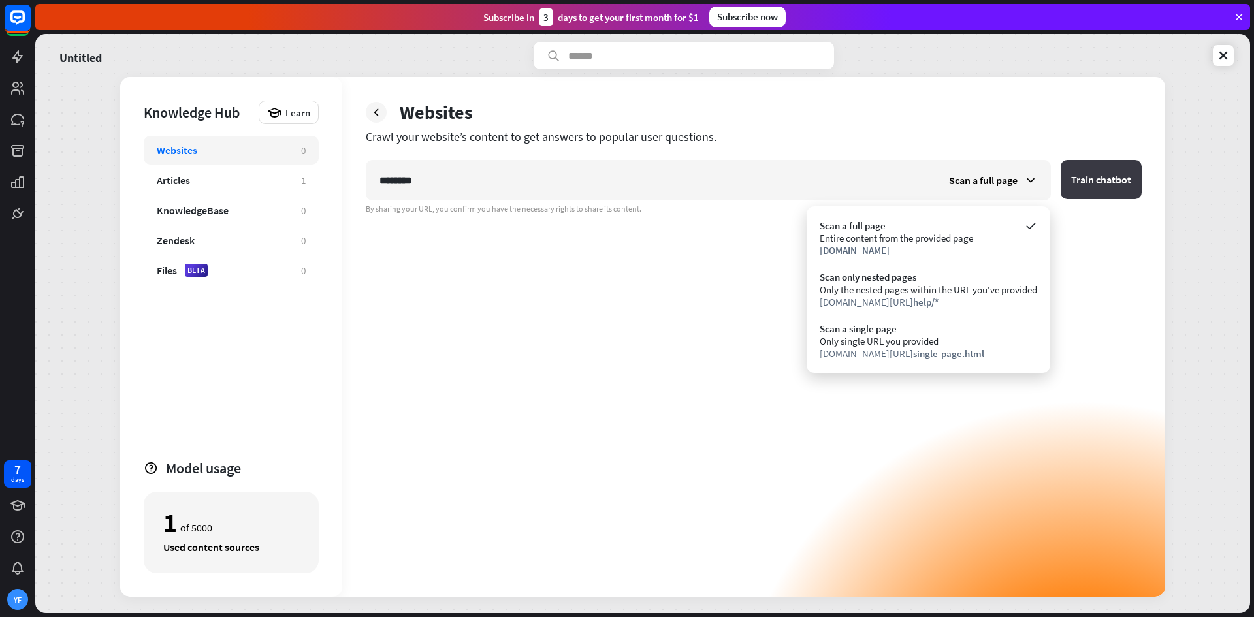
click at [1114, 174] on button "Train chatbot" at bounding box center [1101, 179] width 81 height 39
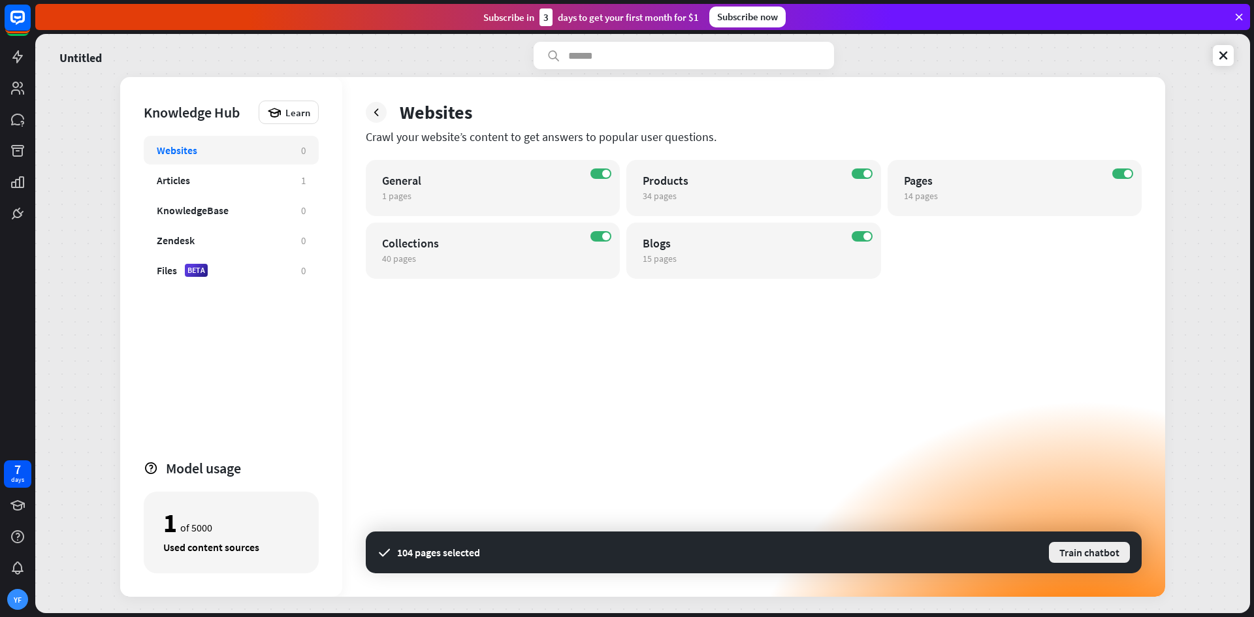
click at [1116, 557] on button "Train chatbot" at bounding box center [1090, 553] width 84 height 24
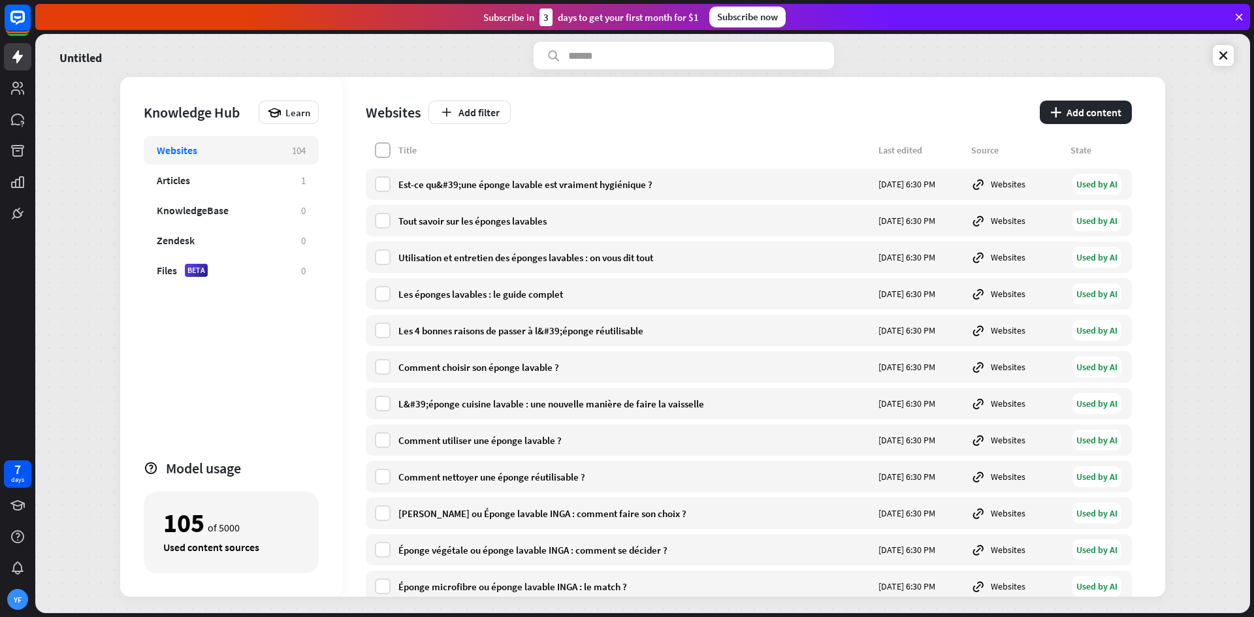
click at [380, 156] on label at bounding box center [383, 150] width 16 height 16
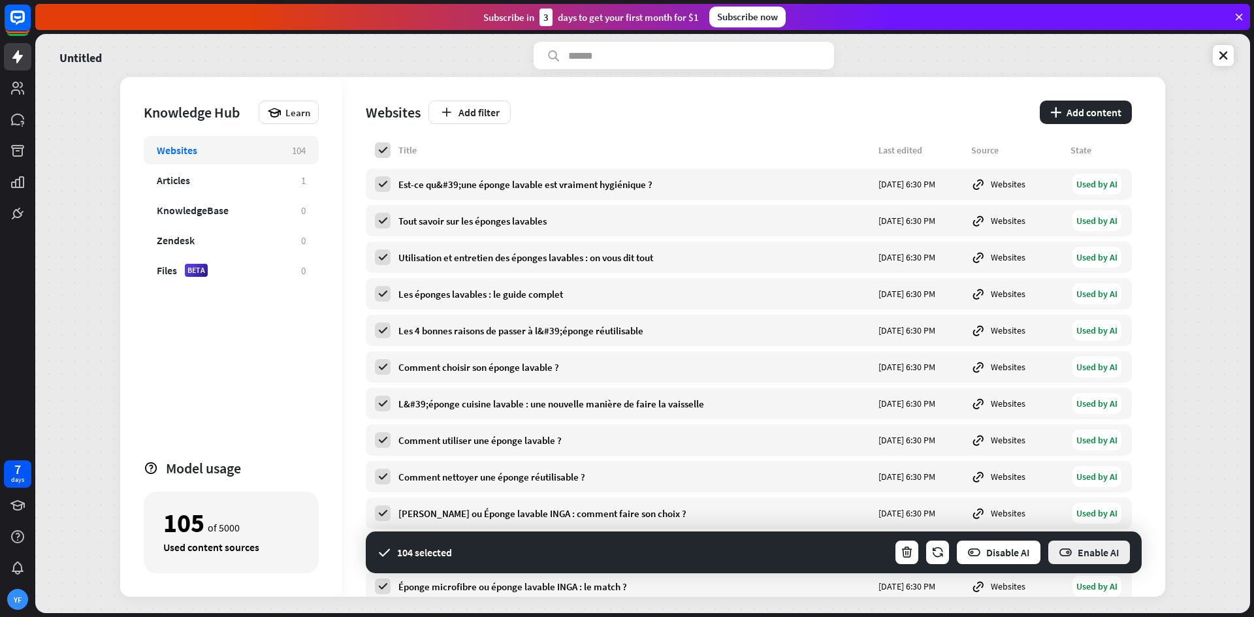
click at [1089, 553] on button "Enable AI" at bounding box center [1089, 552] width 84 height 26
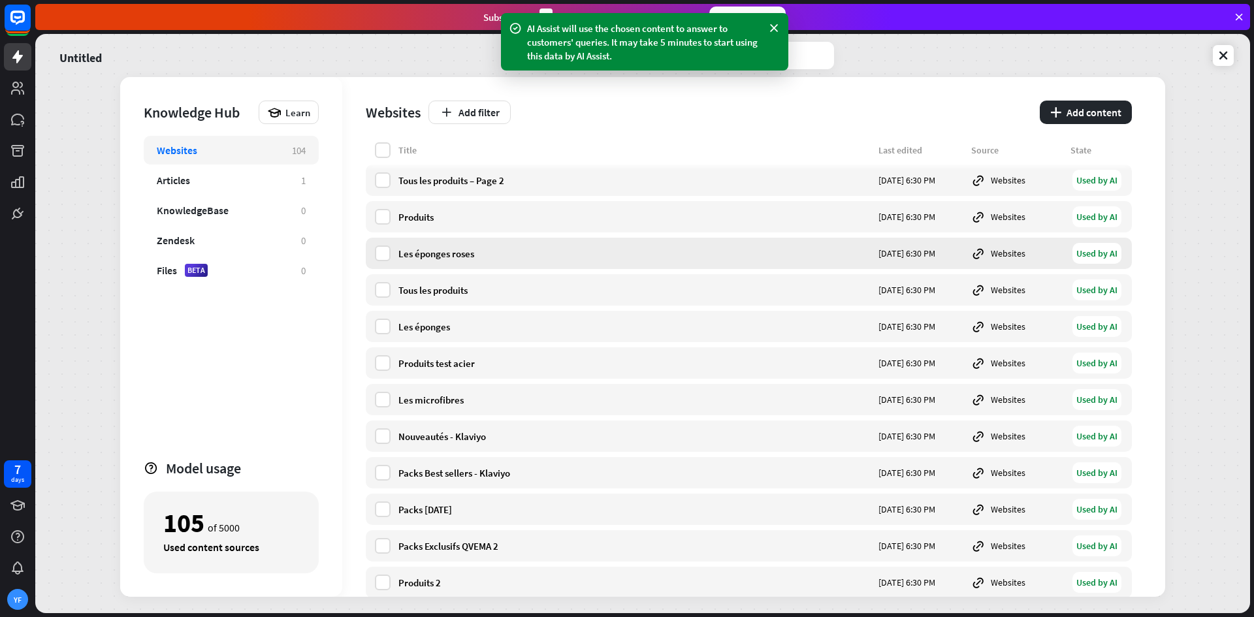
scroll to position [784, 0]
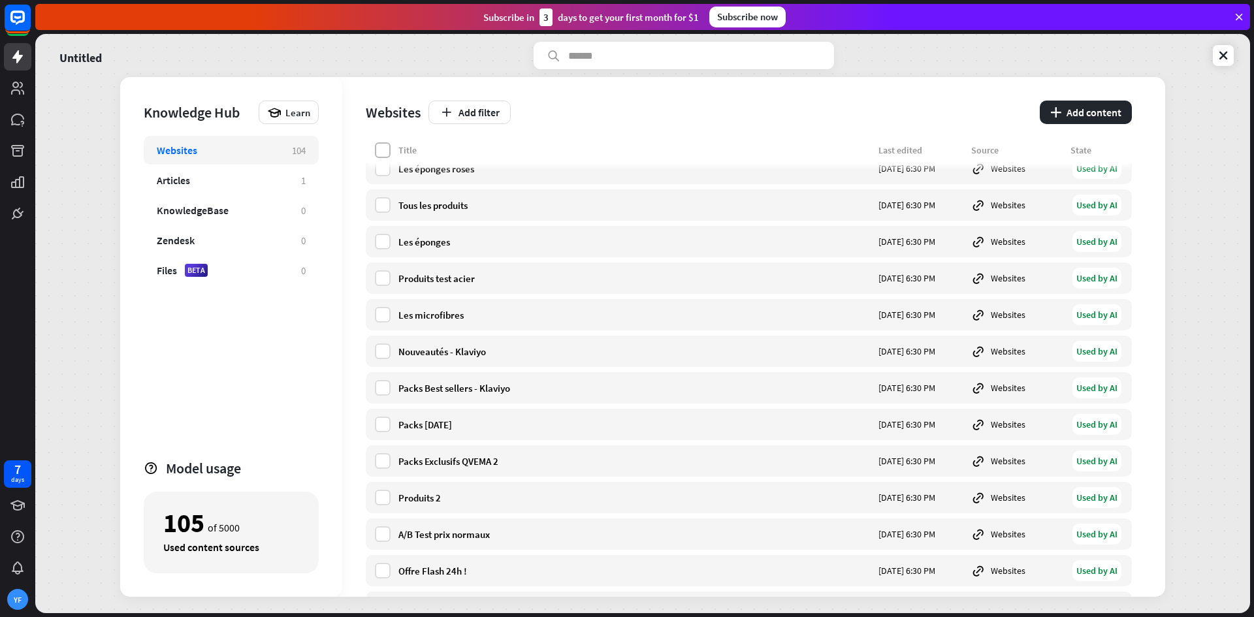
click at [376, 146] on label at bounding box center [383, 150] width 16 height 16
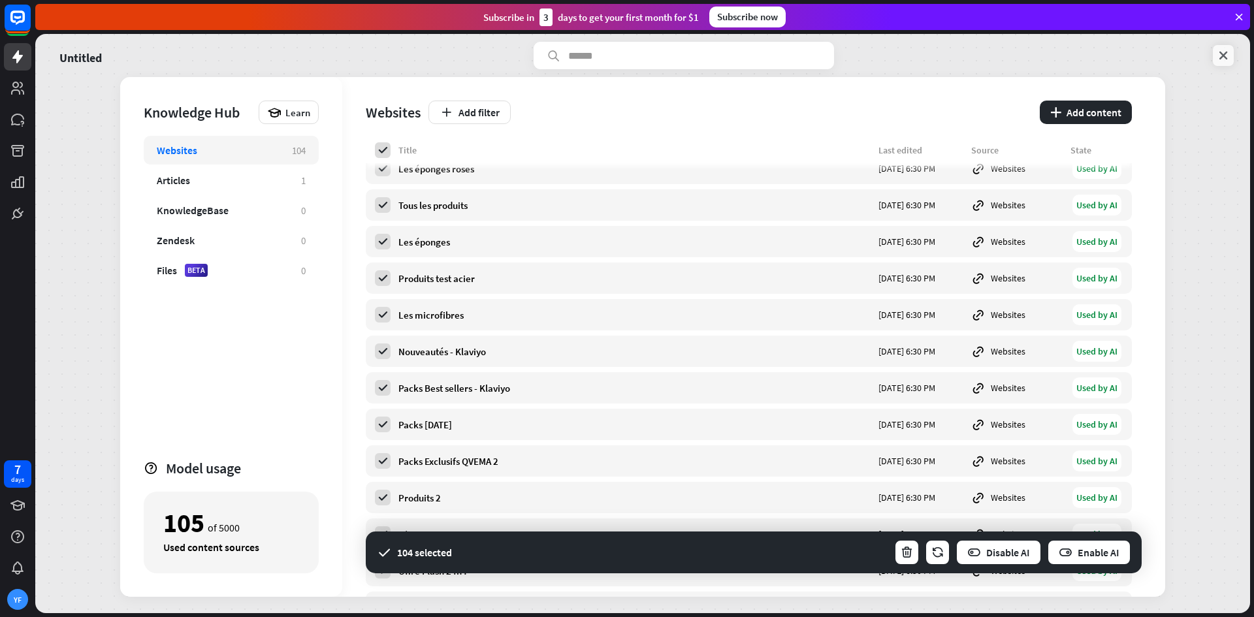
click at [1215, 59] on link at bounding box center [1223, 55] width 21 height 21
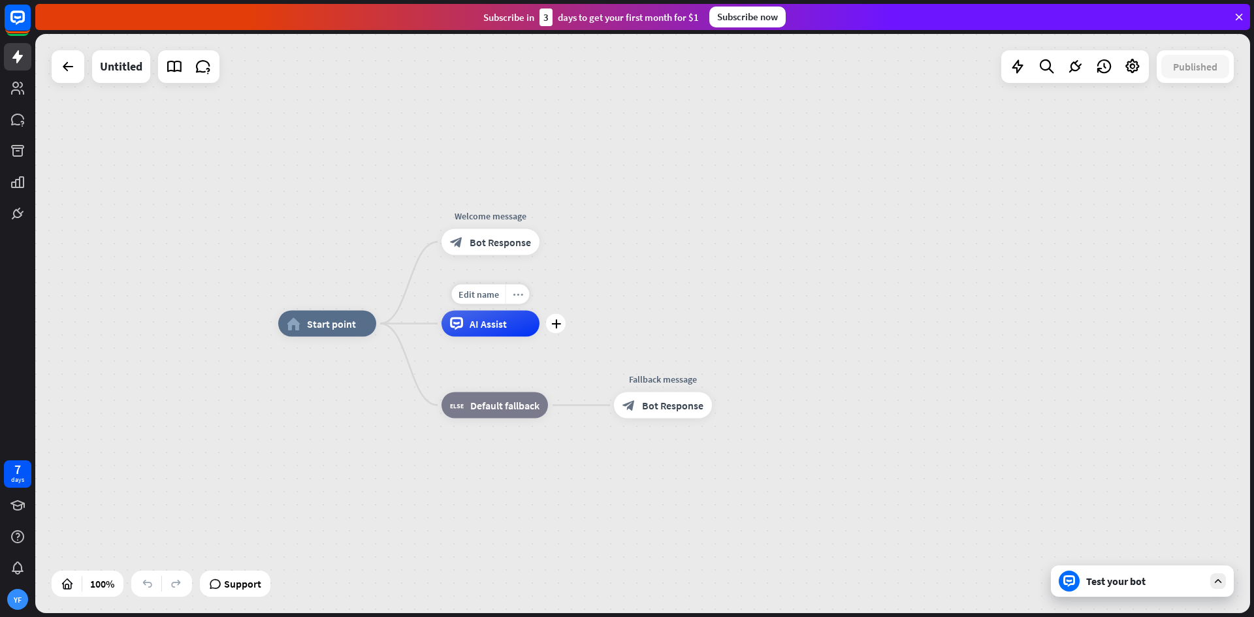
click at [513, 295] on icon "more_horiz" at bounding box center [518, 294] width 10 height 10
click at [546, 308] on span "Start testing from here" at bounding box center [586, 308] width 91 height 12
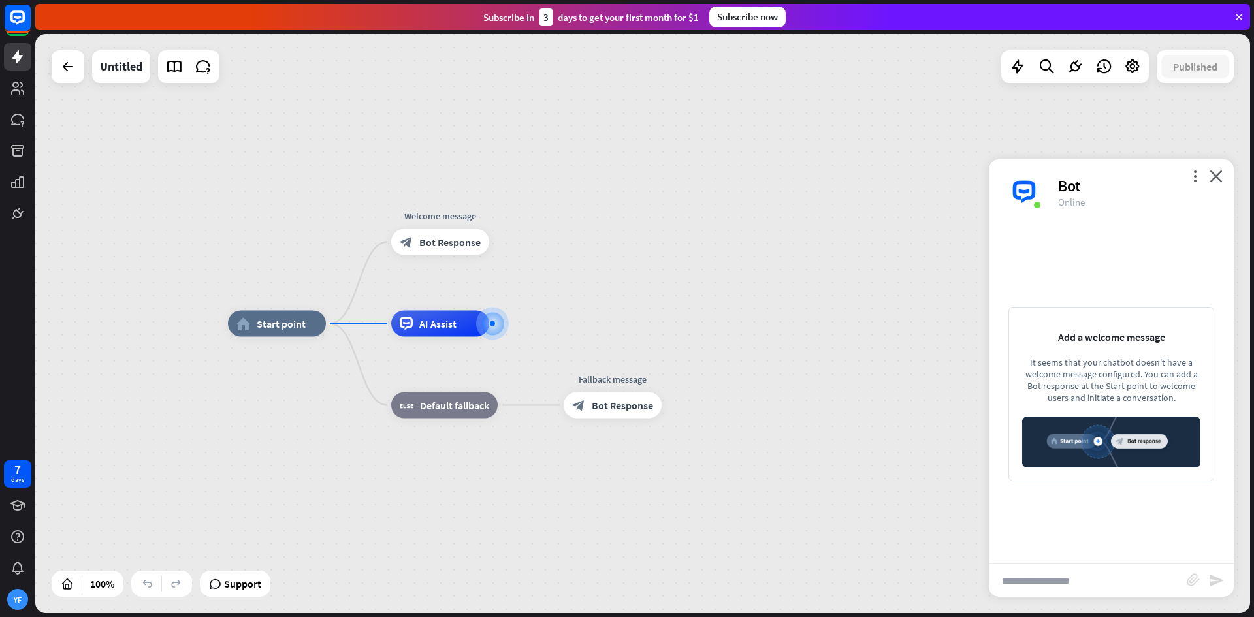
click at [1051, 585] on input "text" at bounding box center [1088, 580] width 198 height 33
type input "*****"
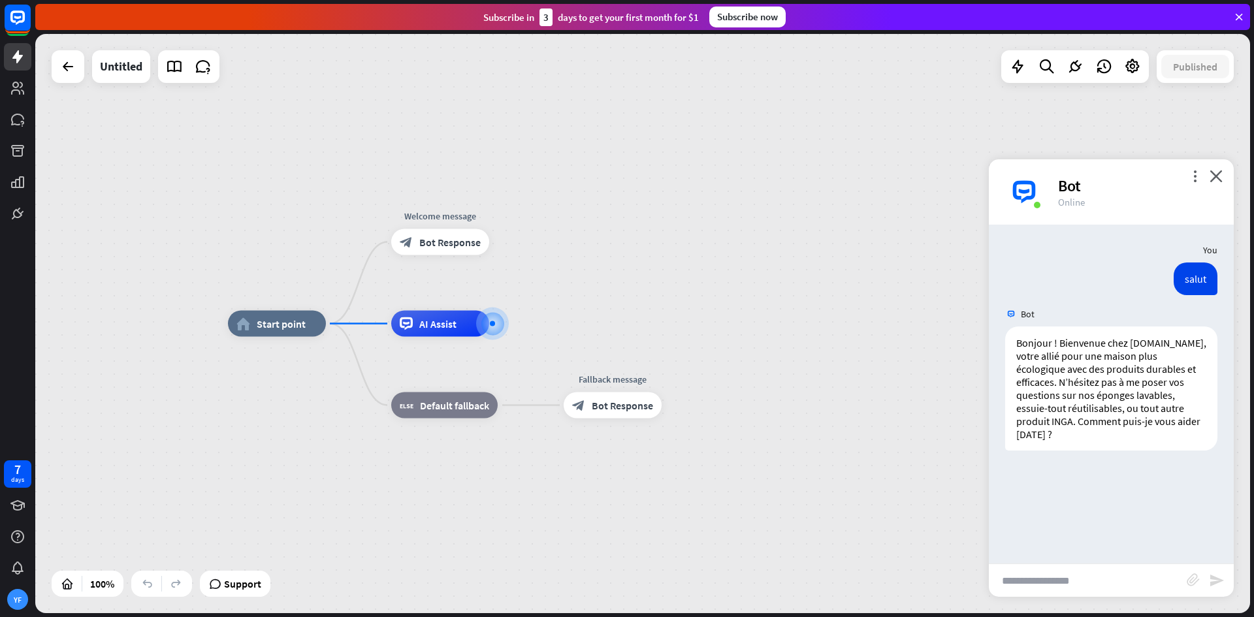
type input "*"
type input "**********"
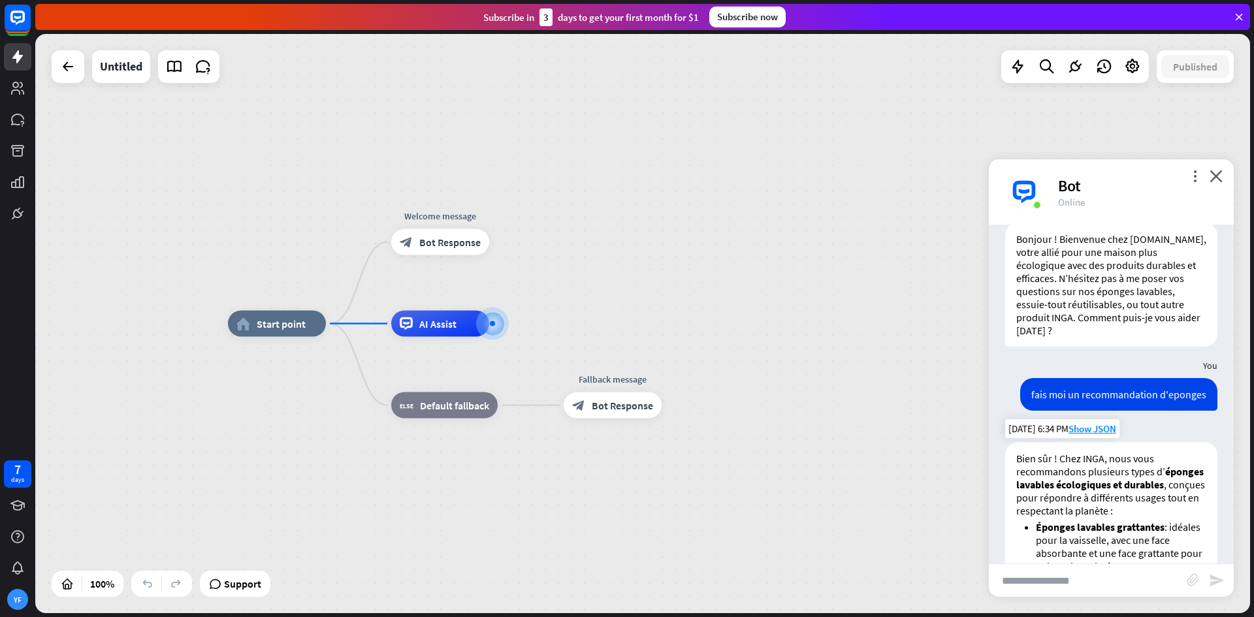
scroll to position [90, 0]
